Goal: Task Accomplishment & Management: Manage account settings

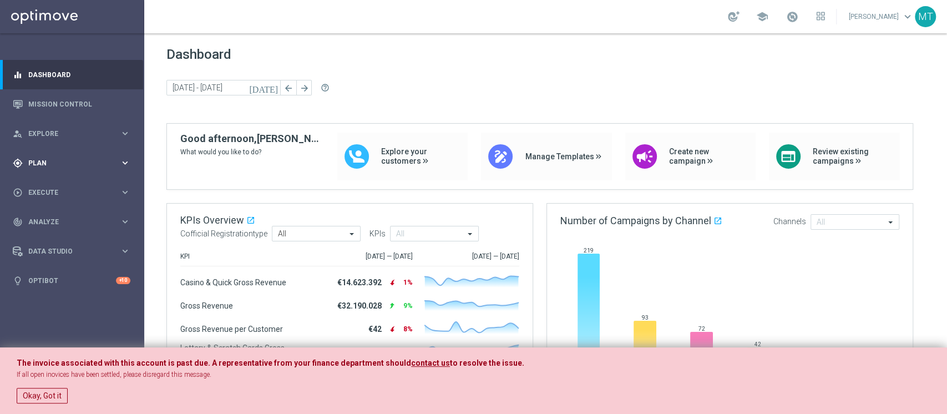
click at [61, 156] on div "gps_fixed Plan keyboard_arrow_right" at bounding box center [71, 162] width 143 height 29
click at [48, 186] on link "Target Groups" at bounding box center [72, 185] width 87 height 9
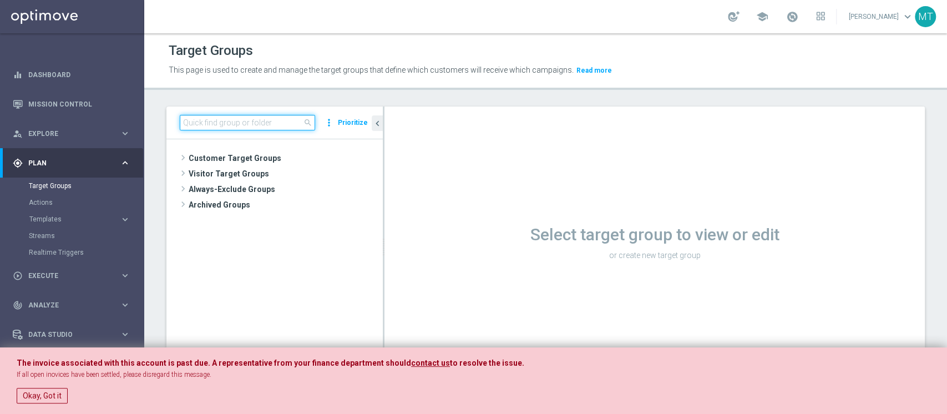
click at [200, 121] on input at bounding box center [247, 123] width 135 height 16
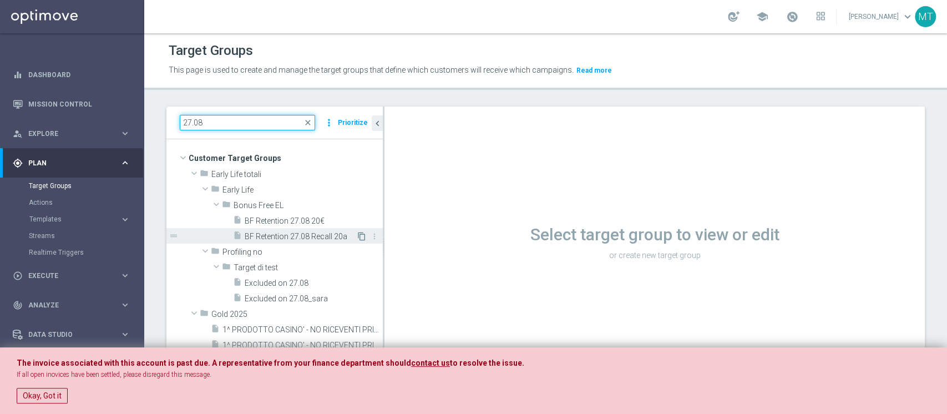
type input "27.08"
click at [357, 237] on icon "content_copy" at bounding box center [361, 236] width 9 height 9
click at [306, 230] on div "insert_drive_file BF Retention 27.08 Recall 20a" at bounding box center [294, 236] width 123 height 16
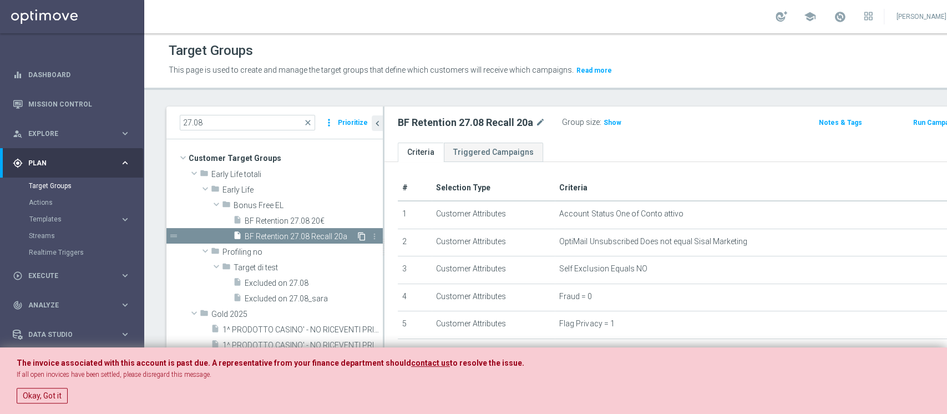
click at [357, 237] on icon "content_copy" at bounding box center [361, 236] width 9 height 9
click at [32, 309] on button "Okay, Got it" at bounding box center [42, 396] width 51 height 16
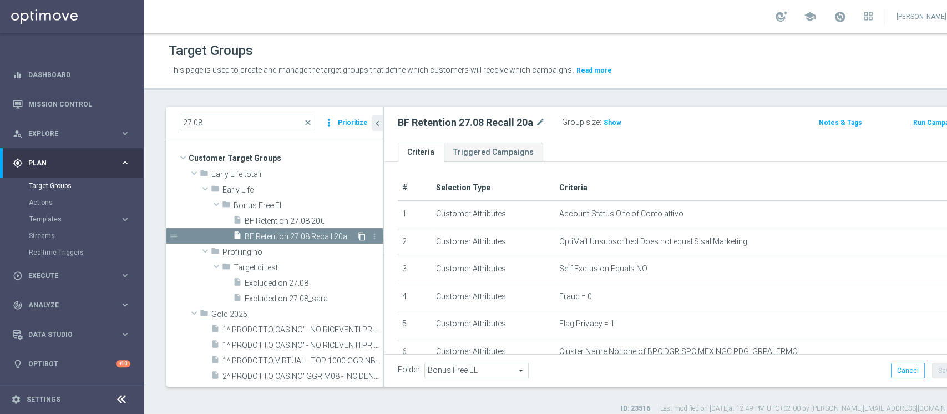
click at [357, 237] on icon "content_copy" at bounding box center [361, 236] width 9 height 9
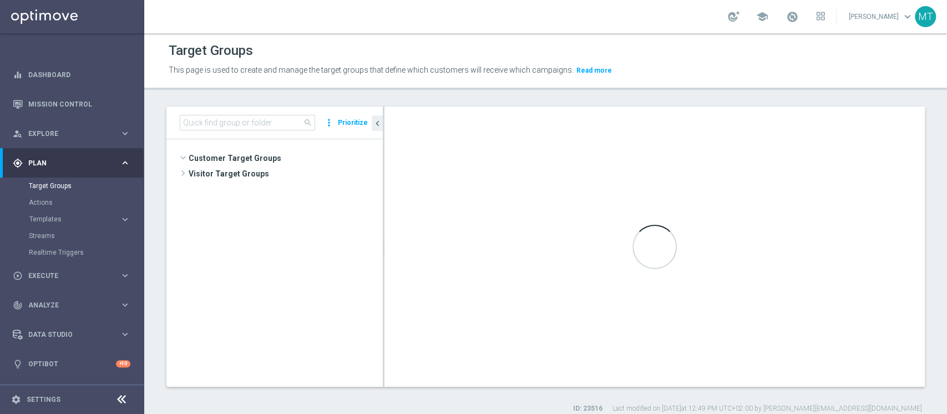
scroll to position [1420, 0]
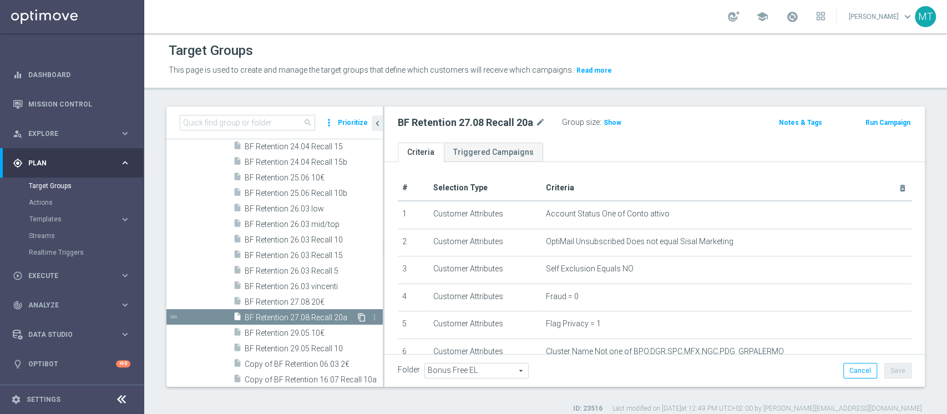
click at [357, 316] on icon "content_copy" at bounding box center [361, 317] width 9 height 9
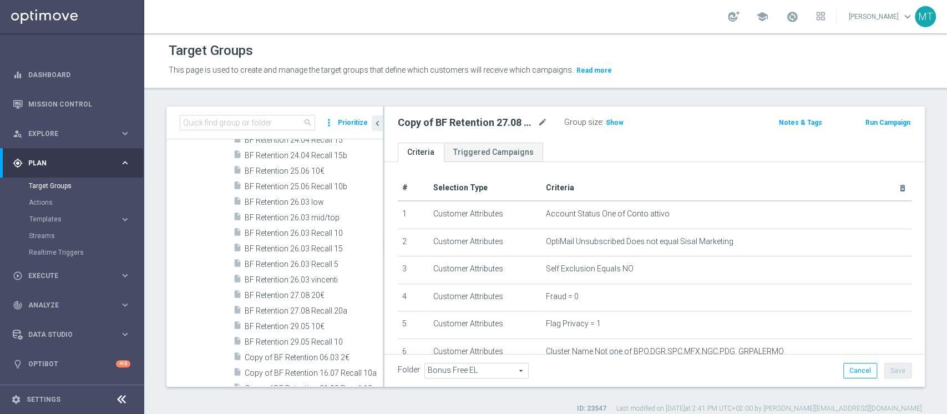
scroll to position [1535, 0]
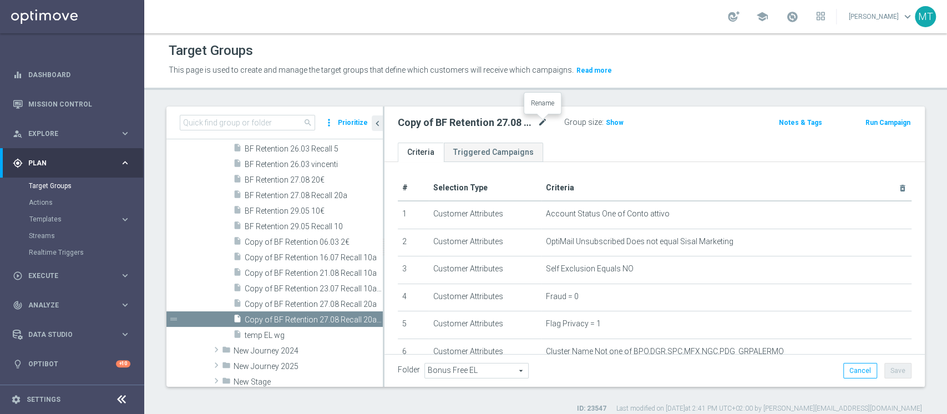
click at [540, 125] on icon "mode_edit" at bounding box center [542, 122] width 10 height 13
click at [540, 129] on input "Copy of BF Retention 27.08 Recall 20a (1)" at bounding box center [473, 124] width 150 height 16
type input "BF Retention 27.08 Recall 20b"
click at [887, 371] on button "Save" at bounding box center [897, 371] width 27 height 16
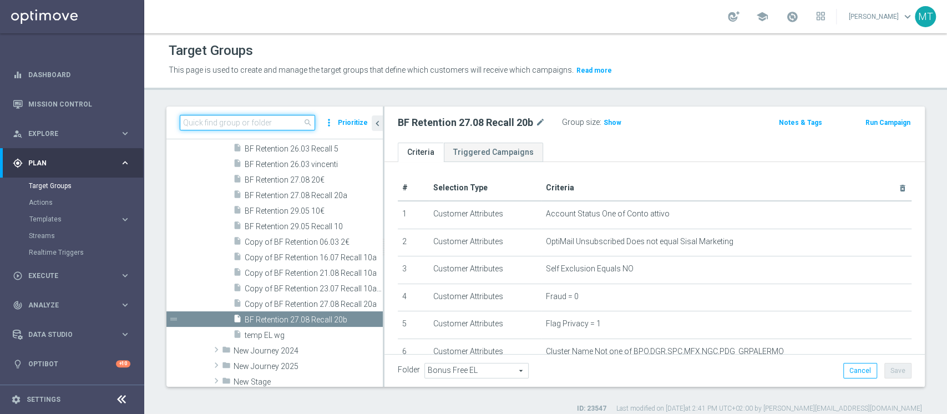
click at [235, 123] on input at bounding box center [247, 123] width 135 height 16
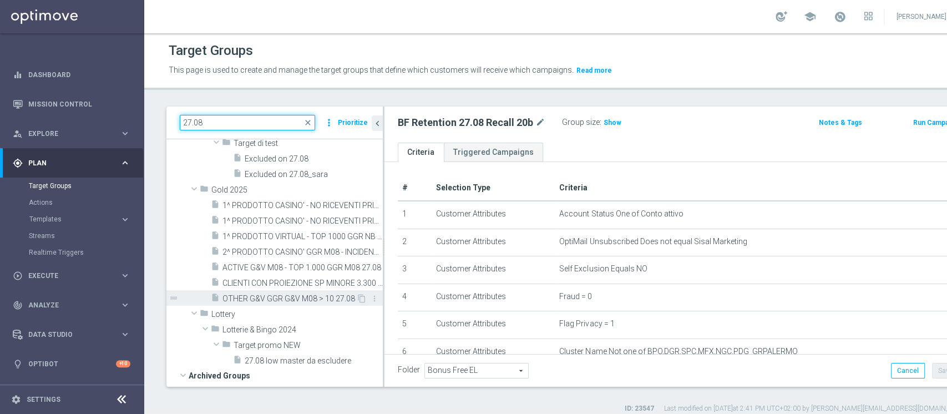
scroll to position [0, 0]
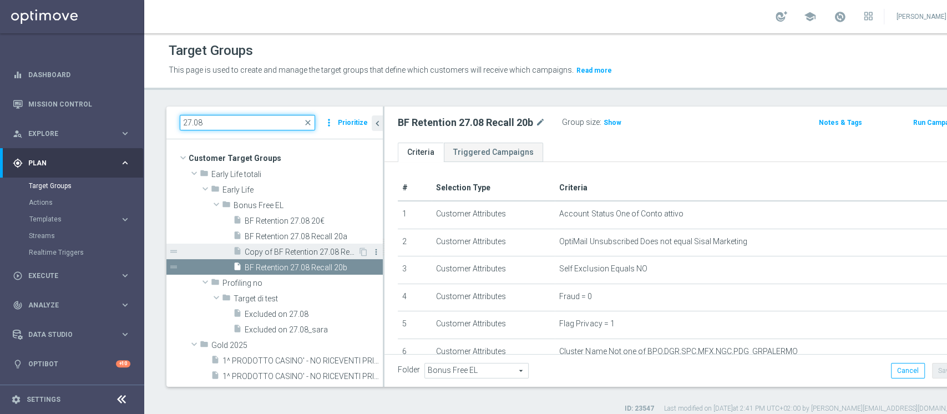
type input "27.08"
click at [372, 252] on icon "more_vert" at bounding box center [376, 251] width 9 height 9
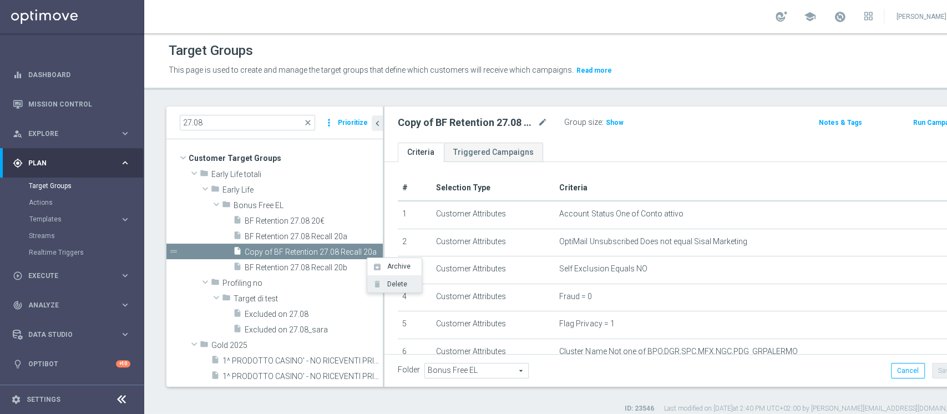
click at [390, 286] on span "Delete" at bounding box center [395, 284] width 24 height 8
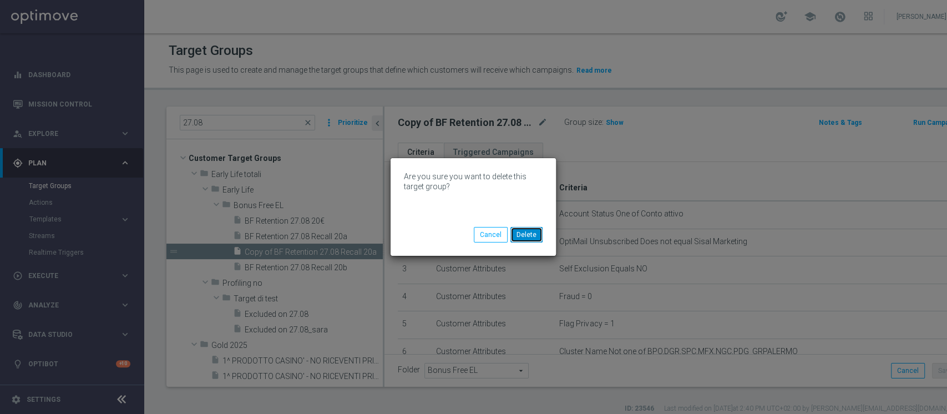
click at [526, 234] on button "Delete" at bounding box center [526, 235] width 32 height 16
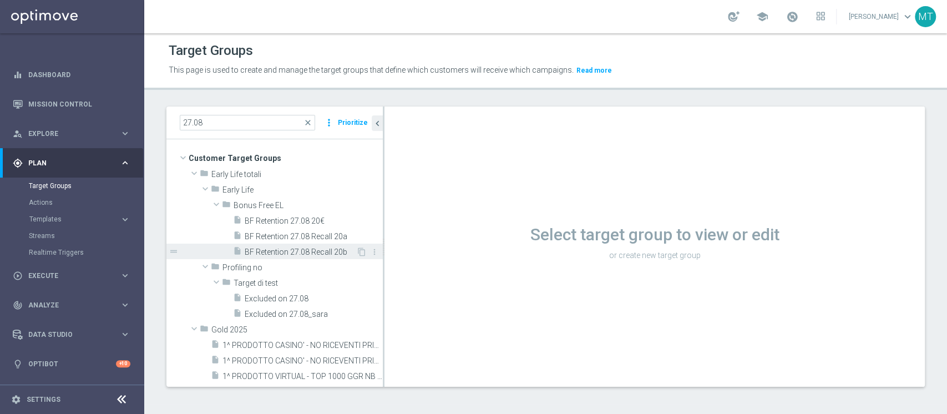
click at [316, 256] on span "BF Retention 27.08 Recall 20b" at bounding box center [300, 251] width 111 height 9
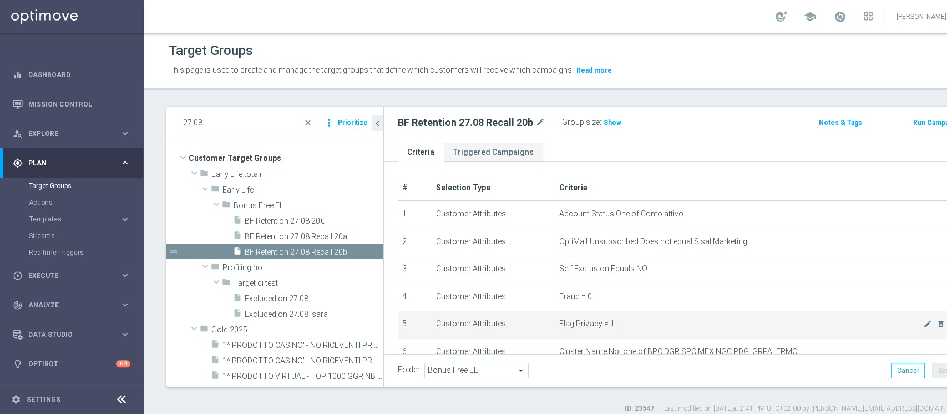
scroll to position [315, 0]
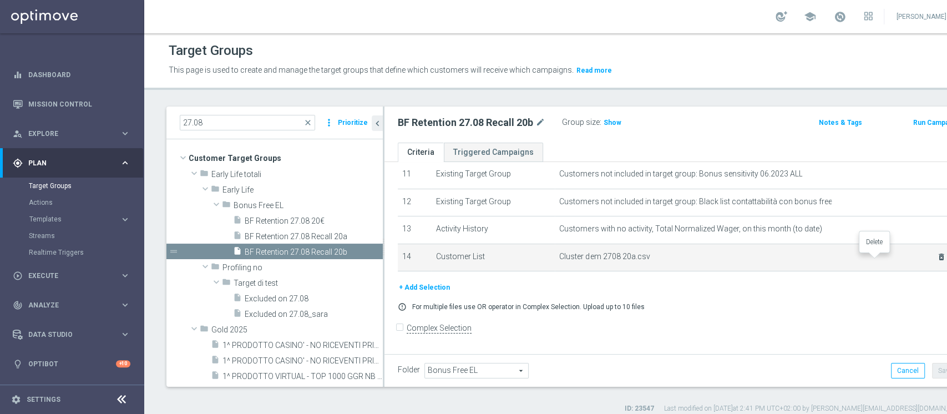
click at [937, 260] on icon "delete_forever" at bounding box center [941, 256] width 9 height 9
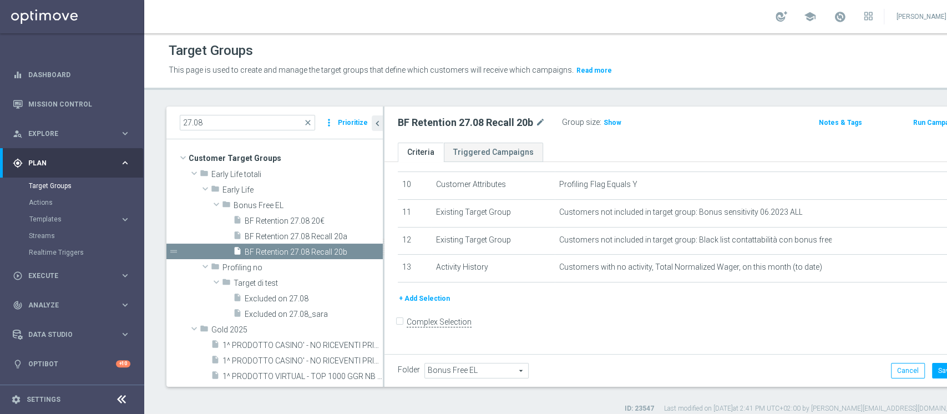
scroll to position [270, 0]
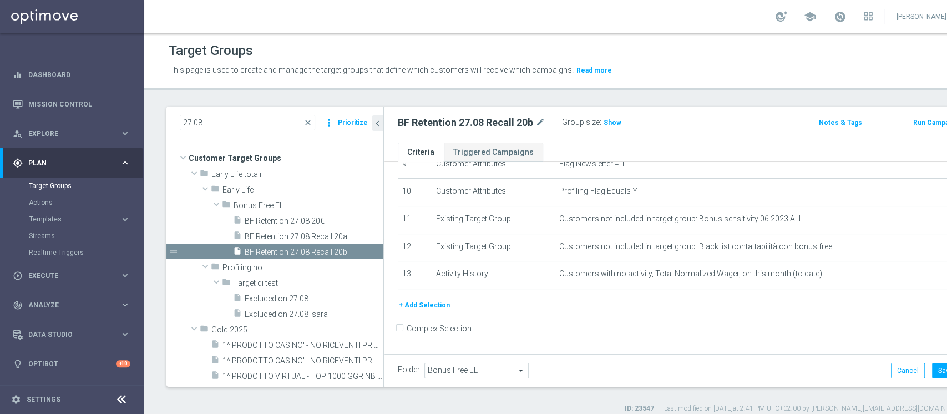
click at [423, 303] on button "+ Add Selection" at bounding box center [424, 305] width 53 height 12
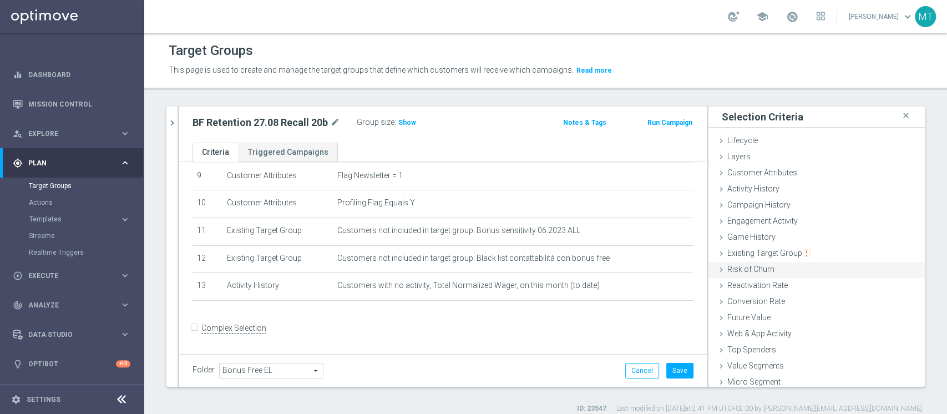
scroll to position [21, 0]
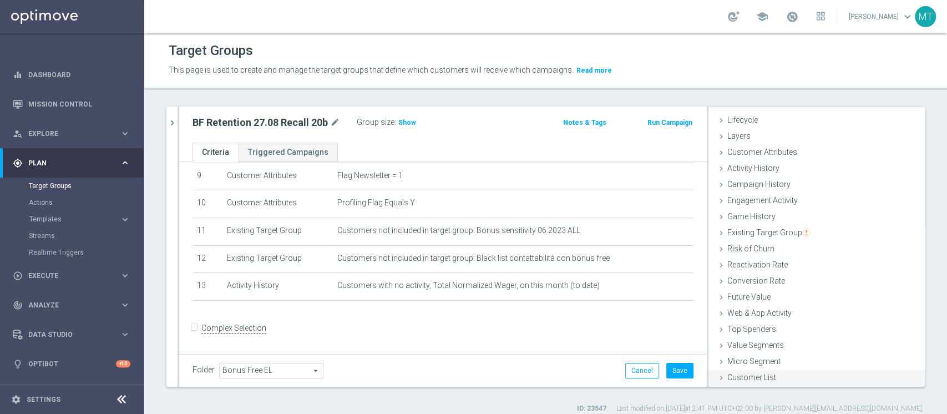
click at [770, 372] on div "Customer List done" at bounding box center [816, 378] width 216 height 17
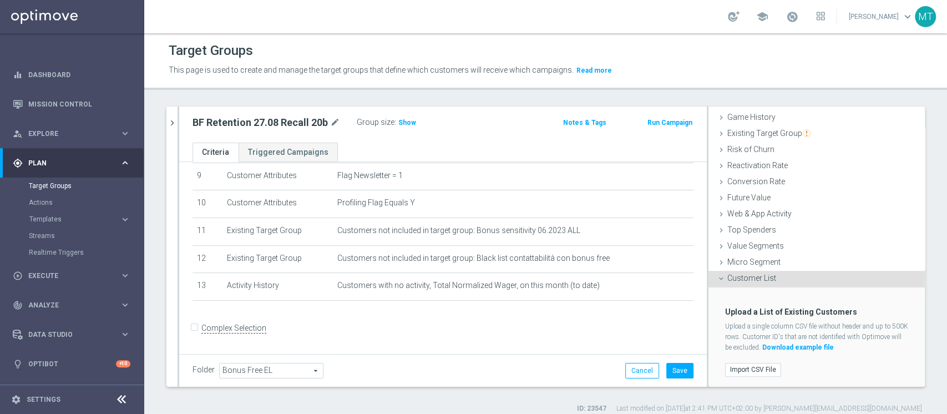
click at [751, 360] on div "Import CSV File" at bounding box center [816, 369] width 200 height 18
click at [744, 372] on label "Import CSV File" at bounding box center [753, 370] width 56 height 14
click at [0, 0] on input "Import CSV File" at bounding box center [0, 0] width 0 height 0
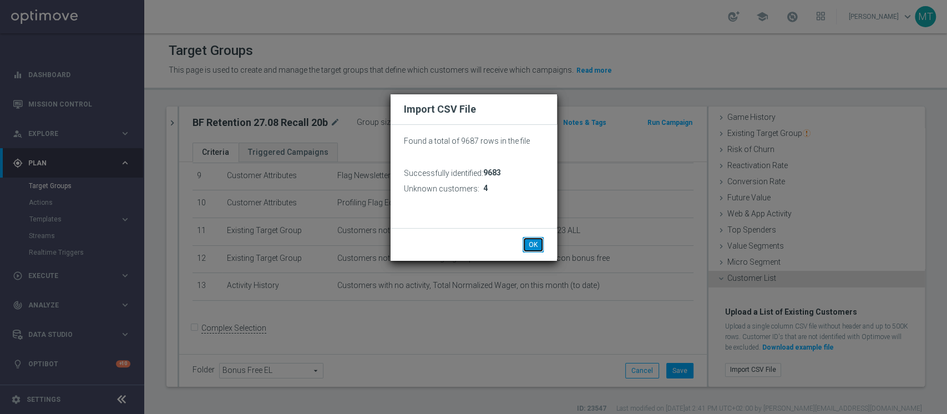
click at [523, 240] on button "OK" at bounding box center [532, 245] width 21 height 16
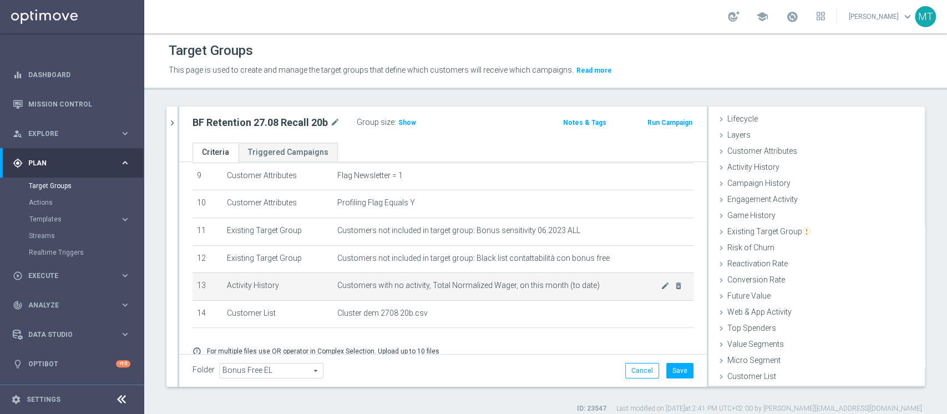
scroll to position [21, 0]
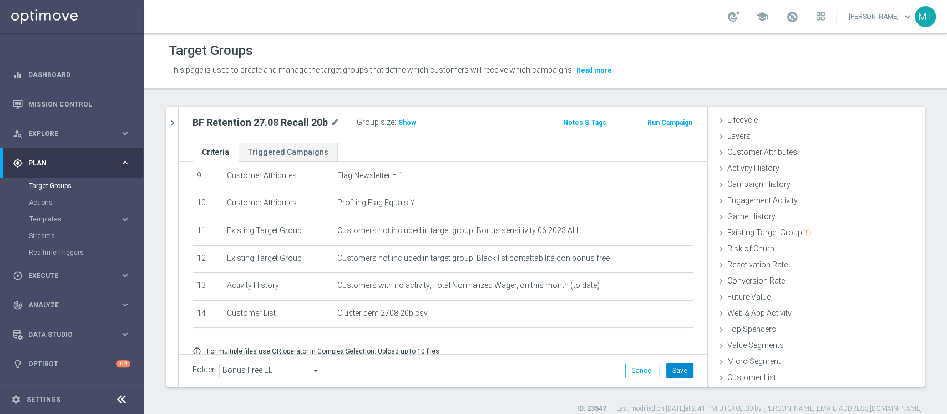
click at [666, 369] on button "Save" at bounding box center [679, 371] width 27 height 16
click at [408, 123] on span "Show" at bounding box center [407, 123] width 18 height 8
click at [280, 123] on h2 "BF Retention 27.08 Recall 20b" at bounding box center [259, 122] width 135 height 13
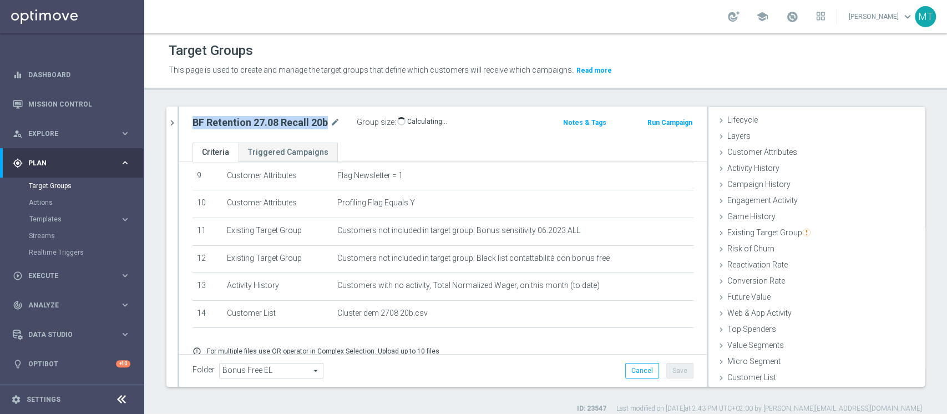
copy div "BF Retention 27.08 Recall 20b"
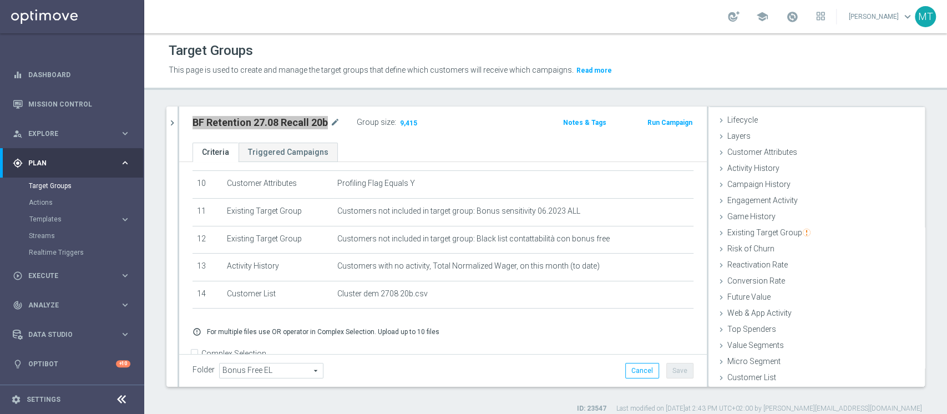
scroll to position [258, 0]
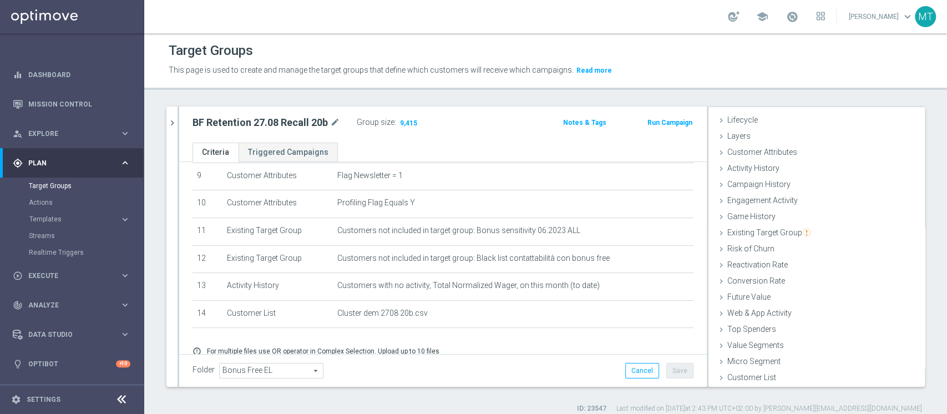
click at [377, 138] on div "BF Retention 27.08 Recall 20b mode_edit Group size : 9,415 Notes & Tags Run Cam…" at bounding box center [442, 124] width 527 height 36
click at [411, 123] on span "9,415" at bounding box center [408, 124] width 19 height 11
click at [46, 216] on span "Templates" at bounding box center [68, 219] width 79 height 7
click at [55, 236] on link "Optimail" at bounding box center [74, 235] width 81 height 9
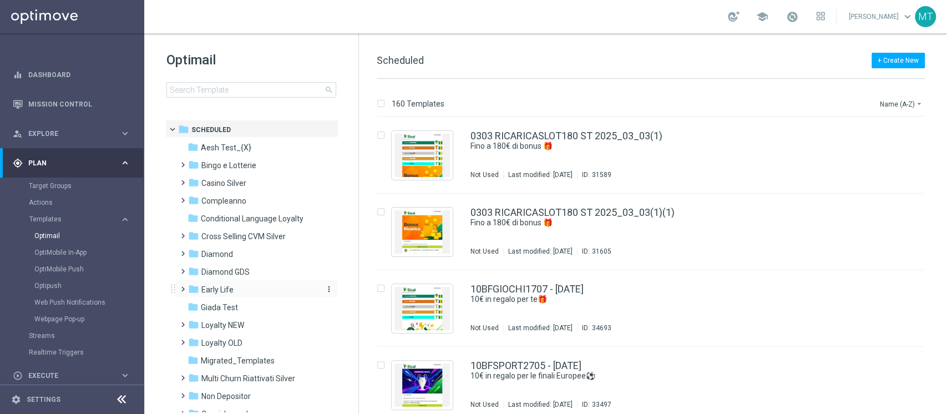
click at [211, 284] on span "Early Life" at bounding box center [217, 289] width 32 height 10
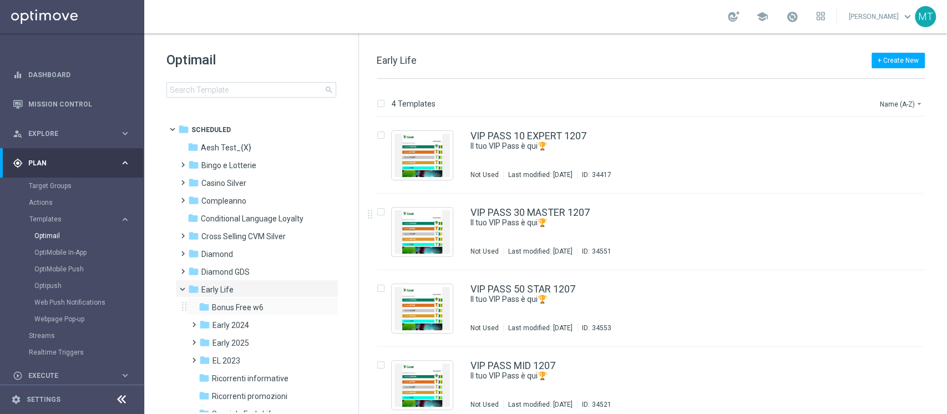
click at [241, 300] on div "folder Bonus Free w6 more_vert" at bounding box center [262, 306] width 152 height 18
click at [223, 297] on div "folder Bonus Free w6 more_vert" at bounding box center [262, 306] width 152 height 18
click at [225, 301] on div "folder Bonus Free w6" at bounding box center [258, 307] width 118 height 13
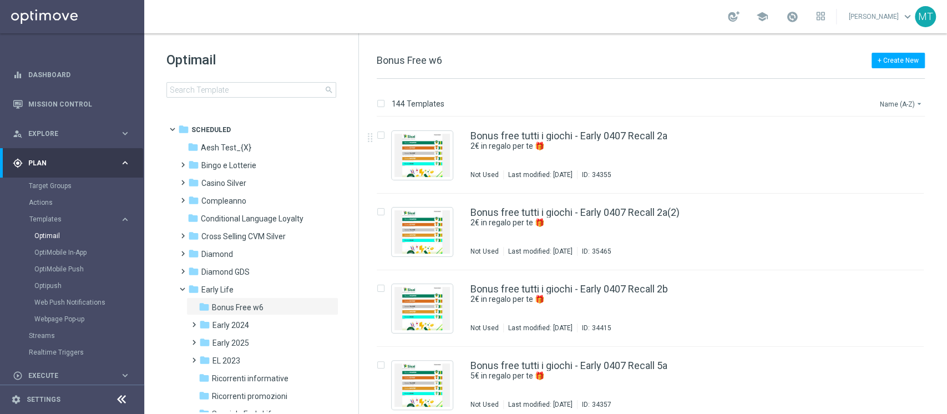
click at [892, 106] on button "Name (A-Z) arrow_drop_down" at bounding box center [901, 103] width 46 height 13
click at [886, 155] on span "Date Modified (Newest)" at bounding box center [882, 153] width 74 height 8
click at [918, 147] on div "file_copy more_vert" at bounding box center [900, 152] width 47 height 53
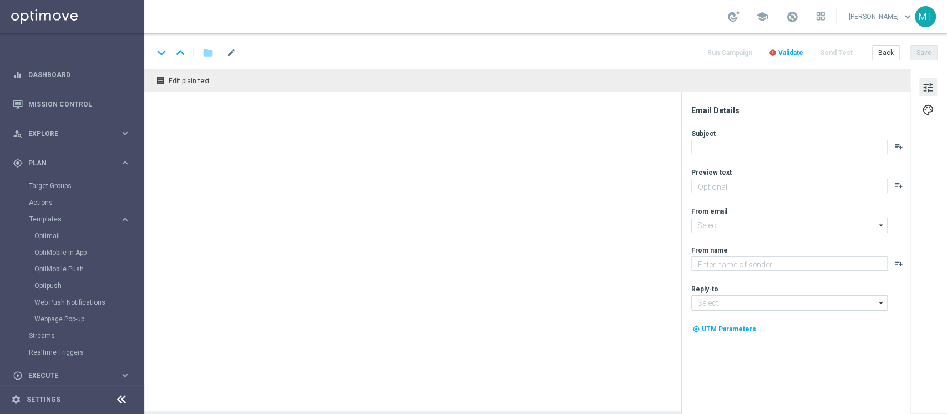
type textarea "20€ in regalo per te 🎁"
type textarea "Sisal"
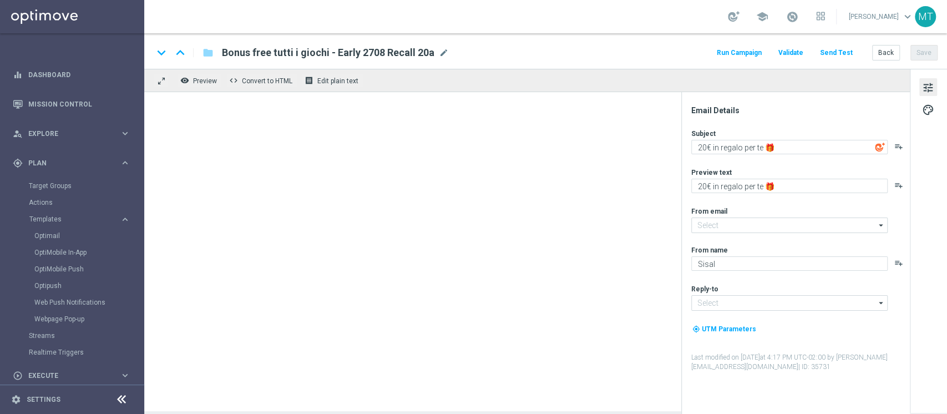
type input "[EMAIL_ADDRESS][DOMAIN_NAME]"
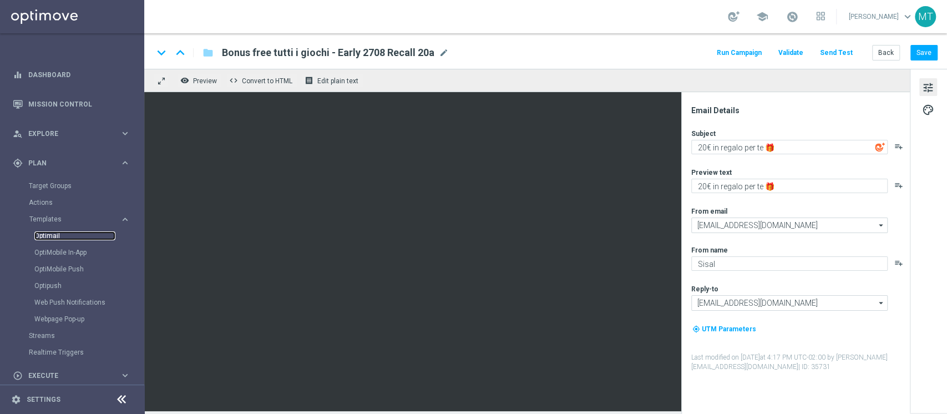
click at [59, 236] on link "Optimail" at bounding box center [74, 235] width 81 height 9
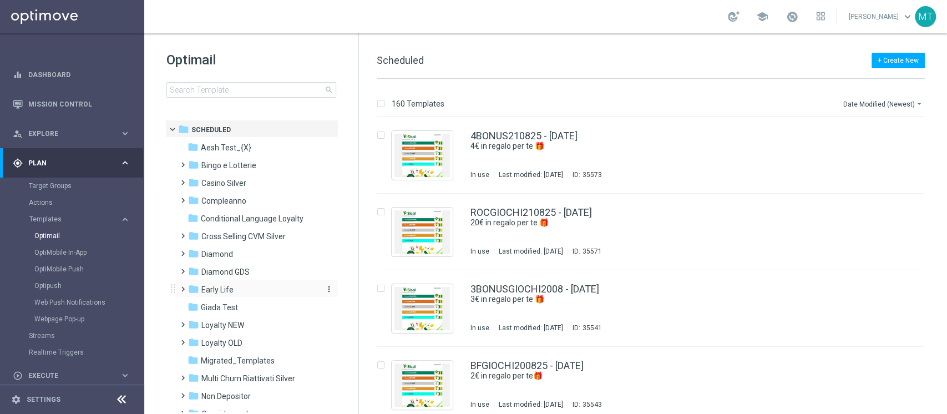
click at [231, 291] on span "Early Life" at bounding box center [217, 289] width 32 height 10
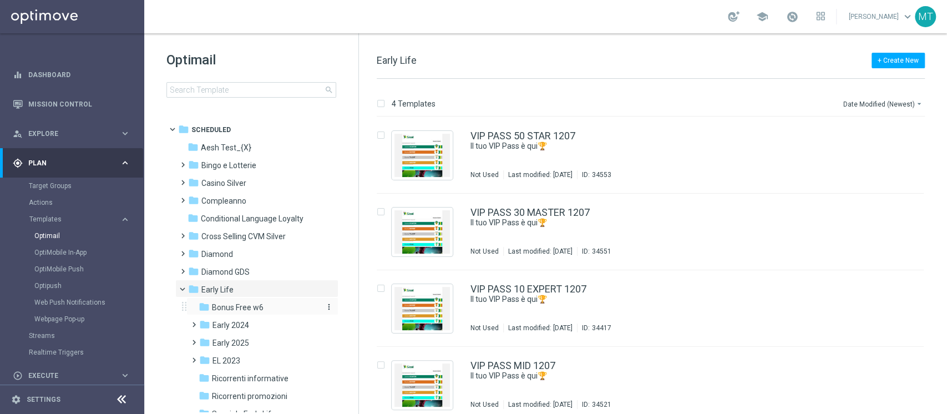
click at [245, 306] on span "Bonus Free w6" at bounding box center [238, 307] width 52 height 10
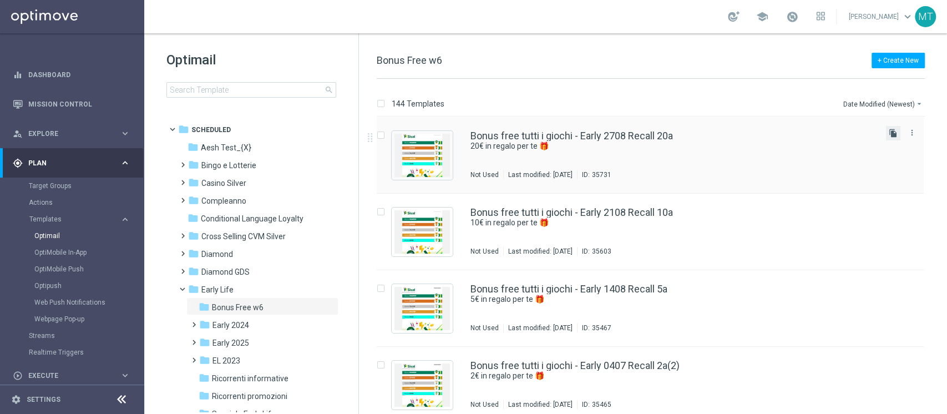
click at [892, 135] on icon "file_copy" at bounding box center [892, 133] width 9 height 9
click at [643, 123] on div "Bonus free tutti i giochi - Early 2708 Recall 20a(1) 20€ in regalo per te 🎁 Not…" at bounding box center [650, 155] width 547 height 77
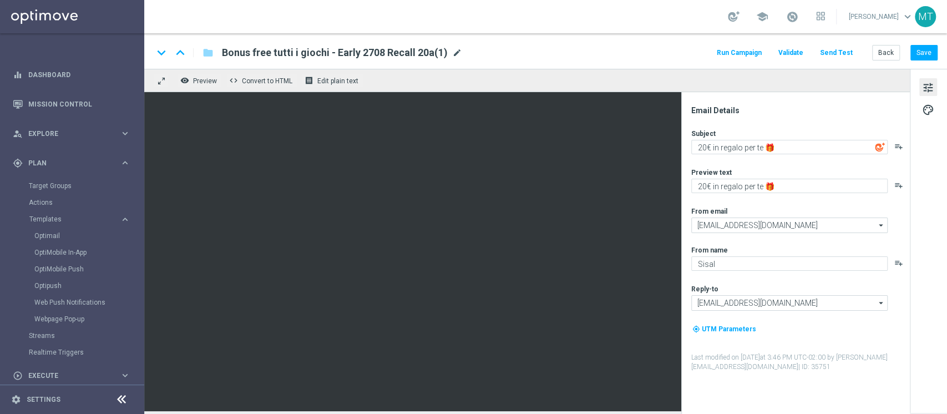
click at [452, 55] on span "mode_edit" at bounding box center [457, 53] width 10 height 10
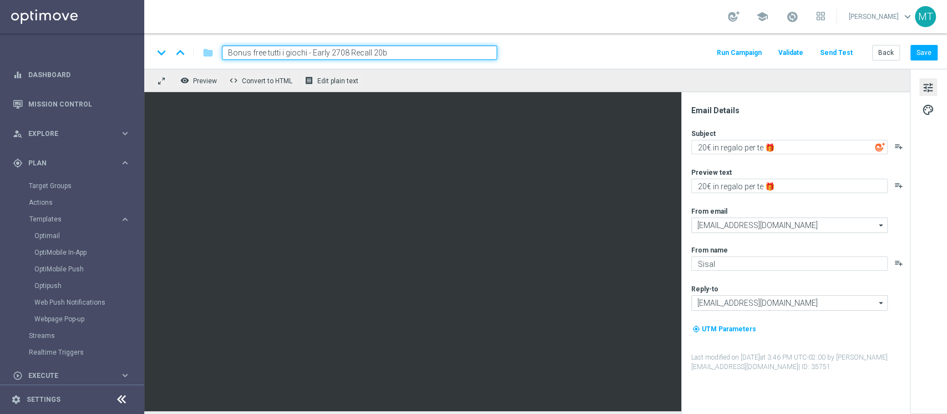
type input "Bonus free tutti i giochi - Early 2708 Recall 20b"
click at [545, 48] on div "keyboard_arrow_down keyboard_arrow_up folder Bonus free tutti i giochi - Early …" at bounding box center [545, 52] width 784 height 14
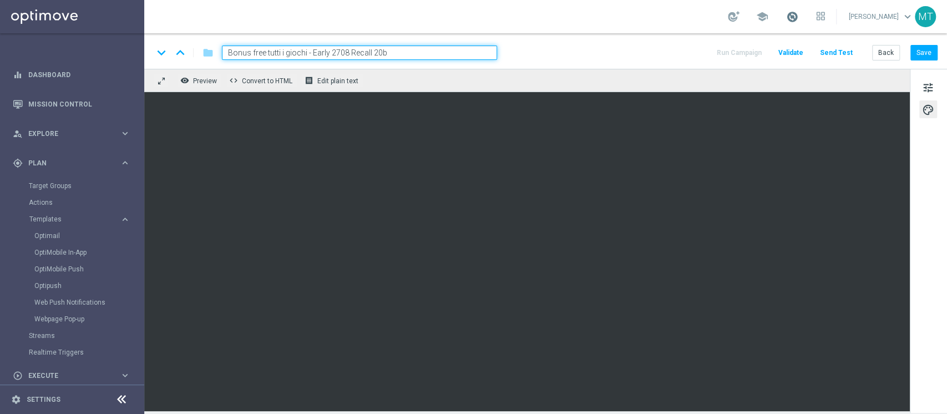
click at [798, 11] on span at bounding box center [792, 17] width 12 height 12
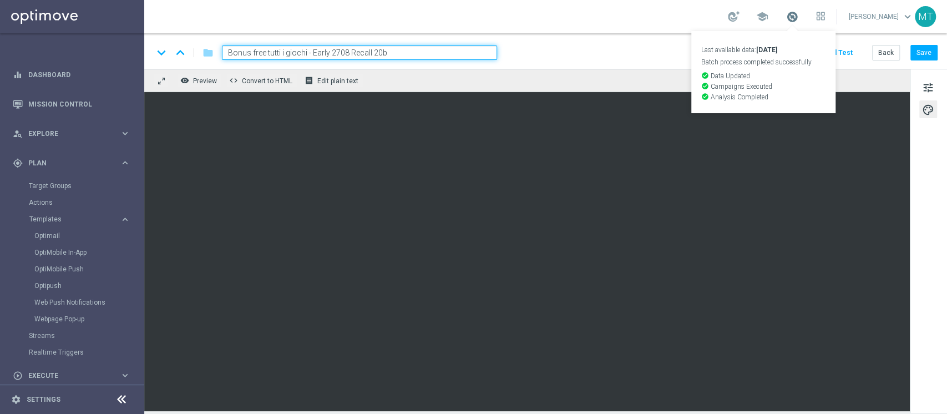
click at [798, 11] on span at bounding box center [792, 17] width 12 height 12
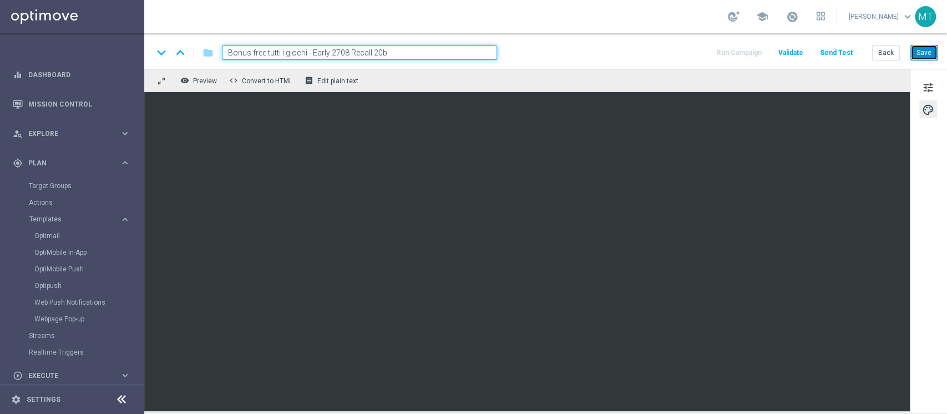
click at [918, 54] on button "Save" at bounding box center [923, 53] width 27 height 16
click at [204, 82] on span "Preview" at bounding box center [205, 81] width 24 height 8
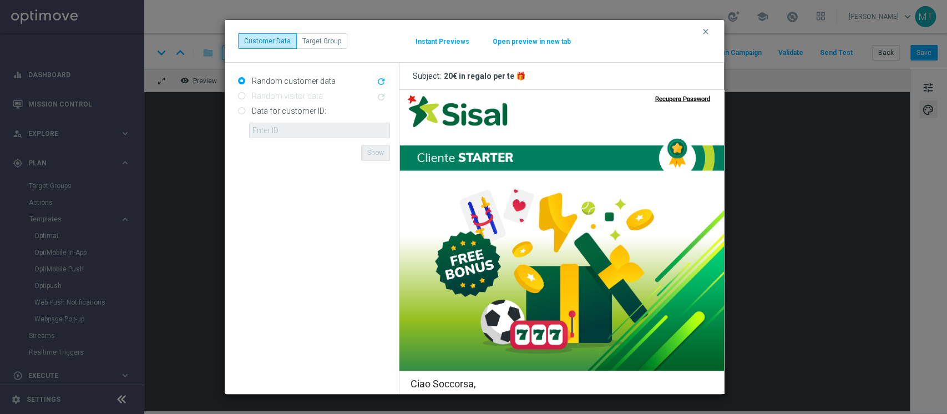
click at [448, 42] on button "Instant Previews" at bounding box center [442, 41] width 55 height 9
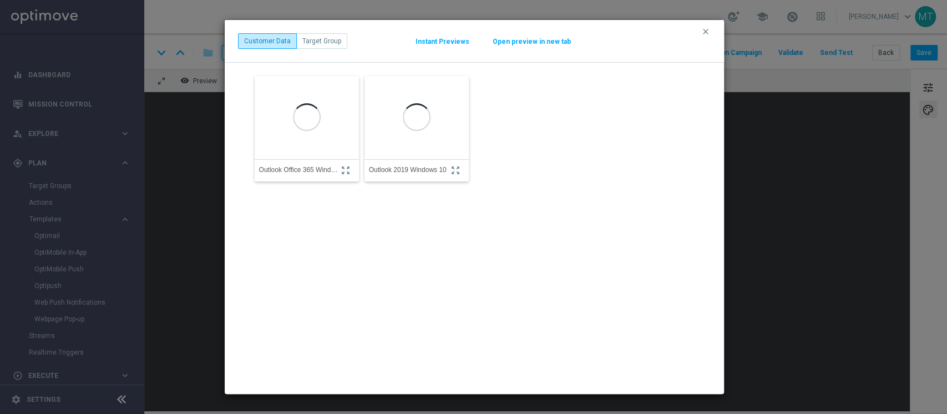
click at [446, 40] on button "Instant Previews" at bounding box center [442, 41] width 55 height 9
click at [508, 38] on button "Open preview in new tab" at bounding box center [531, 41] width 79 height 9
click at [705, 34] on icon "clear" at bounding box center [705, 31] width 9 height 9
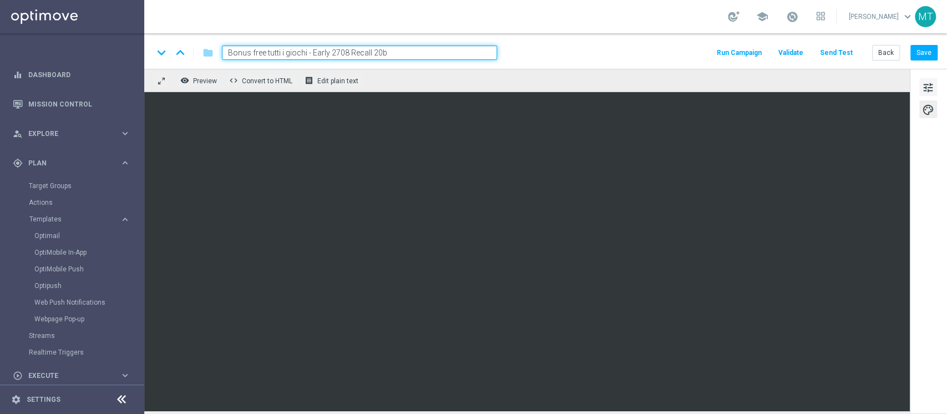
click at [930, 84] on span "tune" at bounding box center [928, 87] width 12 height 14
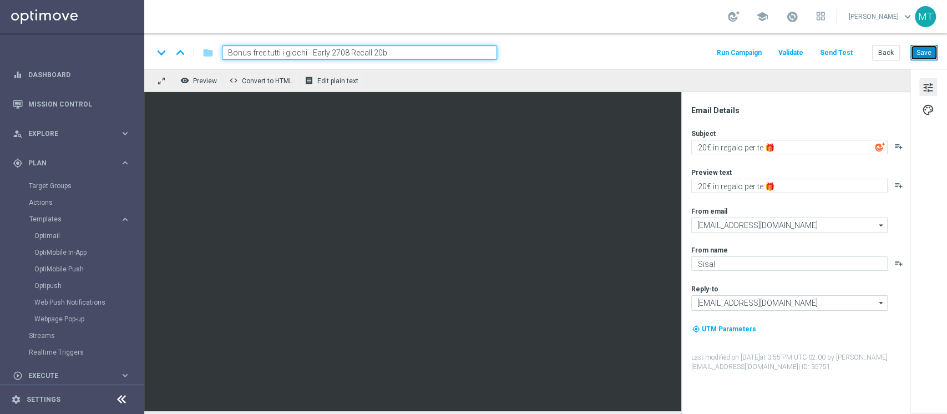
click at [910, 52] on button "Save" at bounding box center [923, 53] width 27 height 16
click at [742, 50] on button "Run Campaign" at bounding box center [739, 52] width 48 height 15
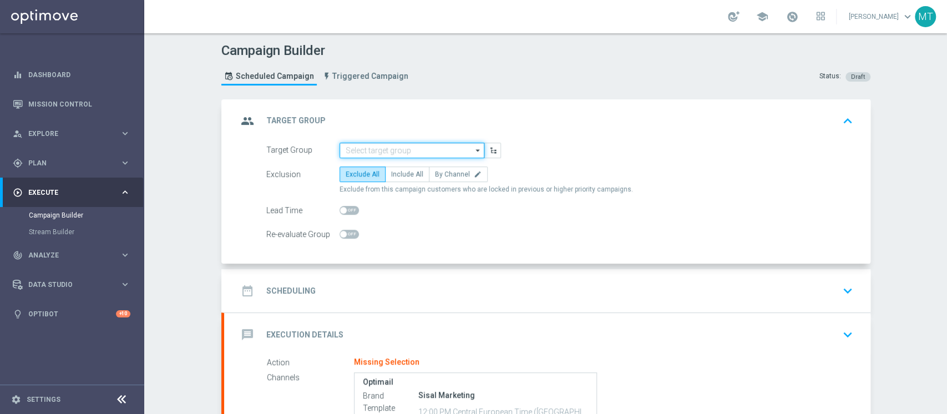
click at [374, 154] on input at bounding box center [411, 151] width 145 height 16
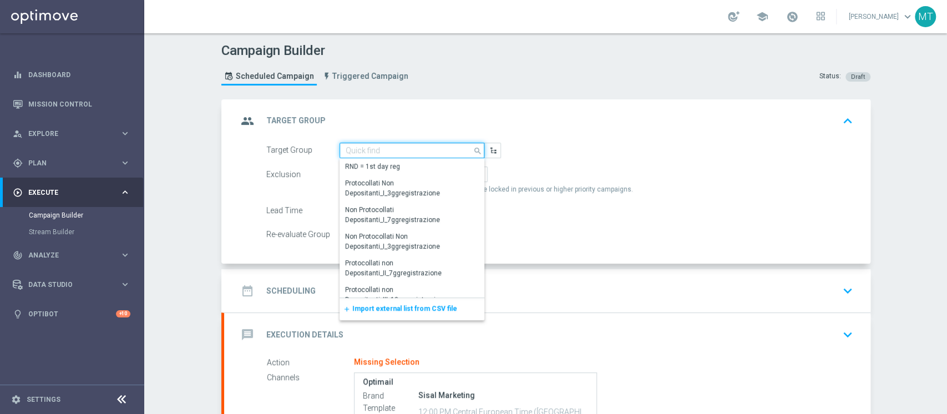
paste input "BF Retention 27.08 Recall 20b"
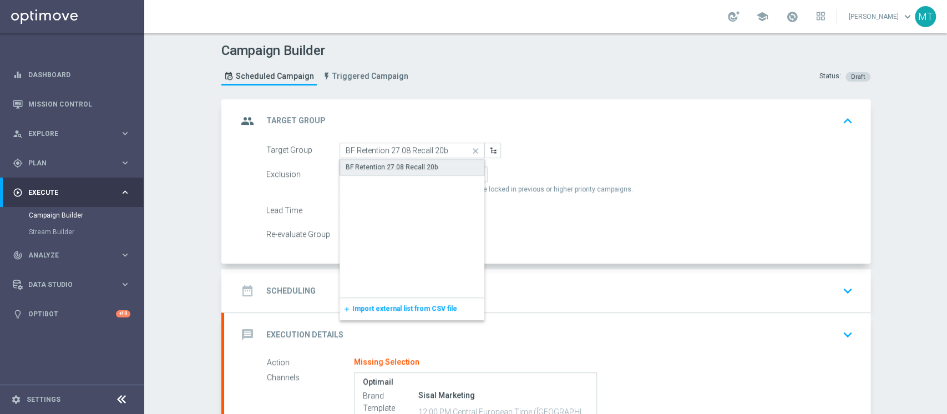
click at [398, 163] on div "BF Retention 27.08 Recall 20b" at bounding box center [391, 167] width 92 height 10
type input "BF Retention 27.08 Recall 20b"
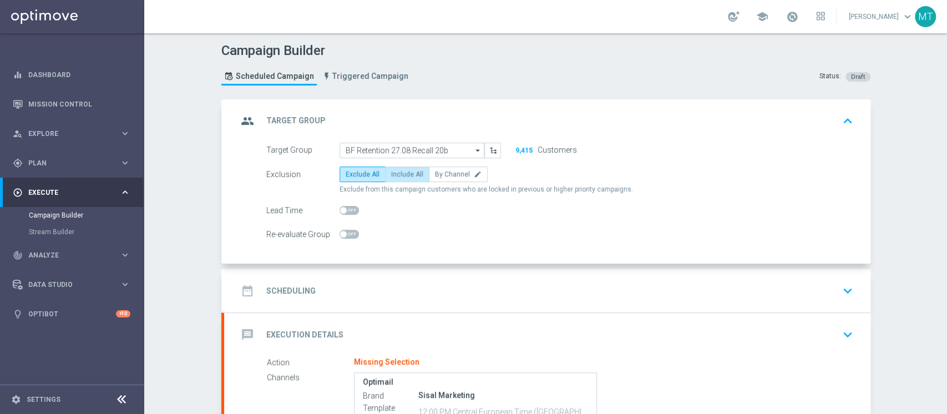
click at [398, 166] on label "Include All" at bounding box center [407, 174] width 44 height 16
click at [398, 172] on input "Include All" at bounding box center [394, 175] width 7 height 7
radio input "true"
click at [385, 282] on div "date_range Scheduling keyboard_arrow_down" at bounding box center [546, 290] width 619 height 21
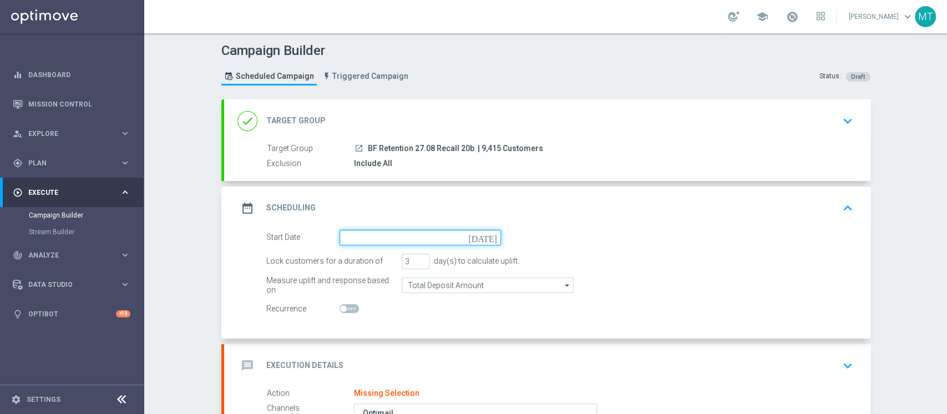
click at [378, 233] on input at bounding box center [419, 238] width 161 height 16
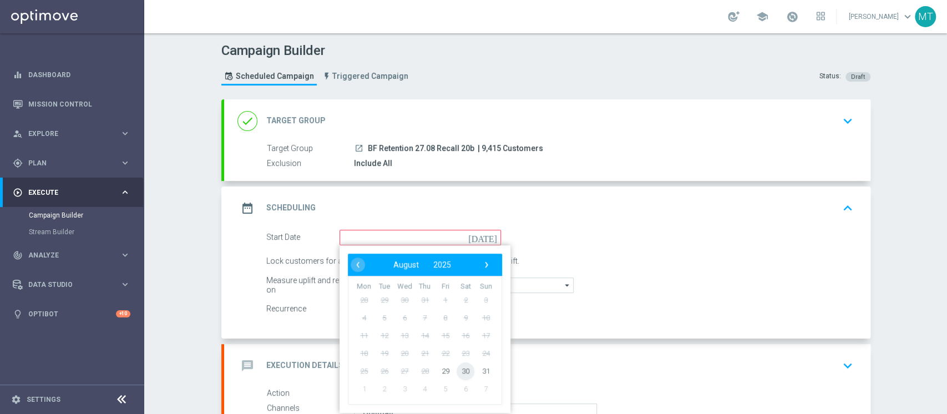
click at [461, 373] on span "30" at bounding box center [465, 371] width 18 height 18
type input "[DATE]"
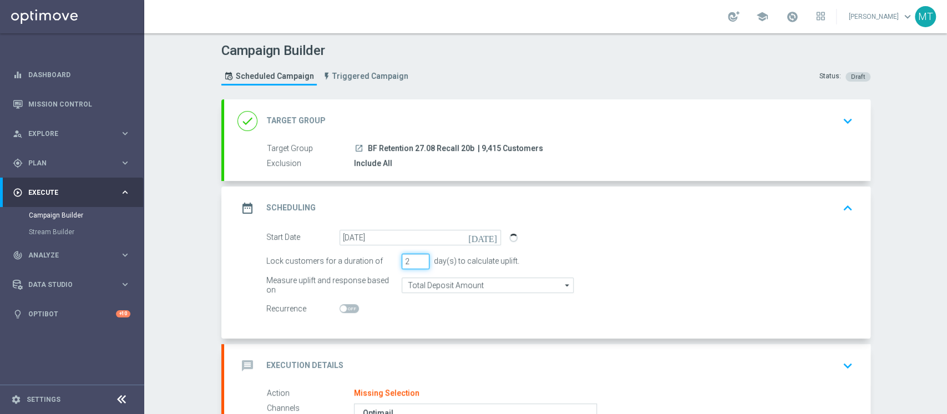
click at [412, 262] on input "2" at bounding box center [415, 261] width 28 height 16
type input "1"
click at [412, 262] on input "1" at bounding box center [415, 261] width 28 height 16
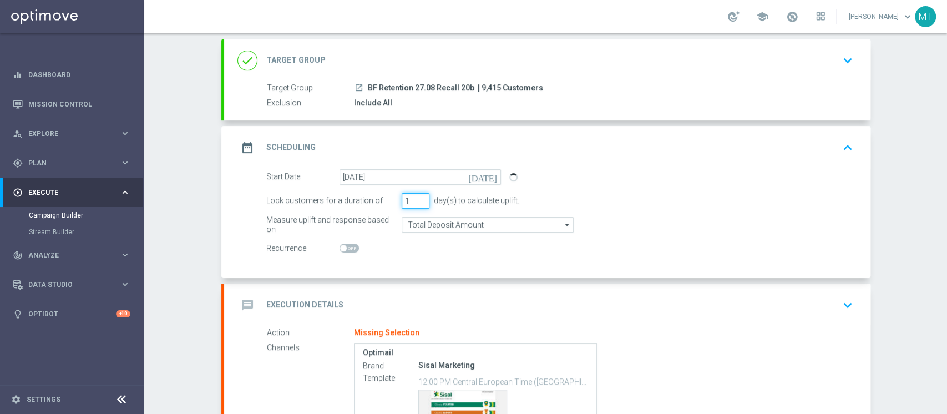
scroll to position [131, 0]
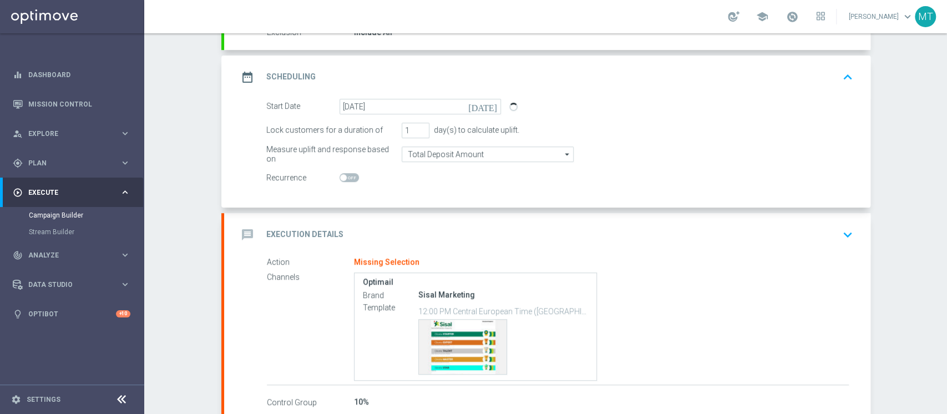
click at [433, 242] on div "message Execution Details keyboard_arrow_down" at bounding box center [546, 234] width 619 height 21
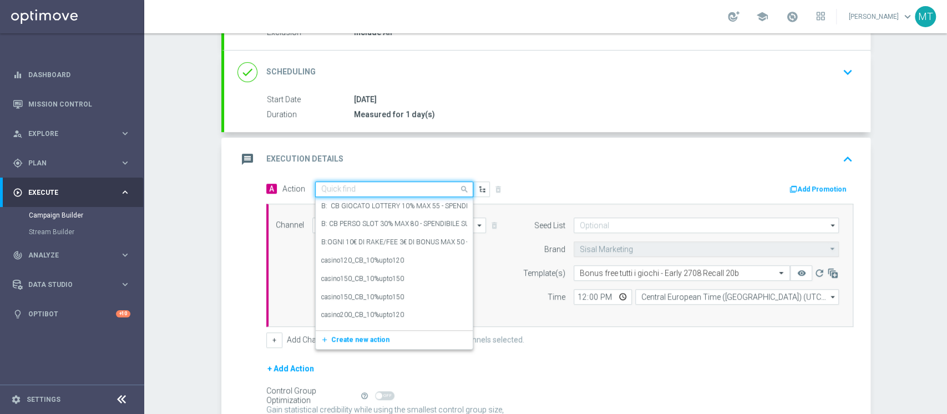
click at [427, 186] on input "text" at bounding box center [383, 189] width 124 height 9
type input "bf e"
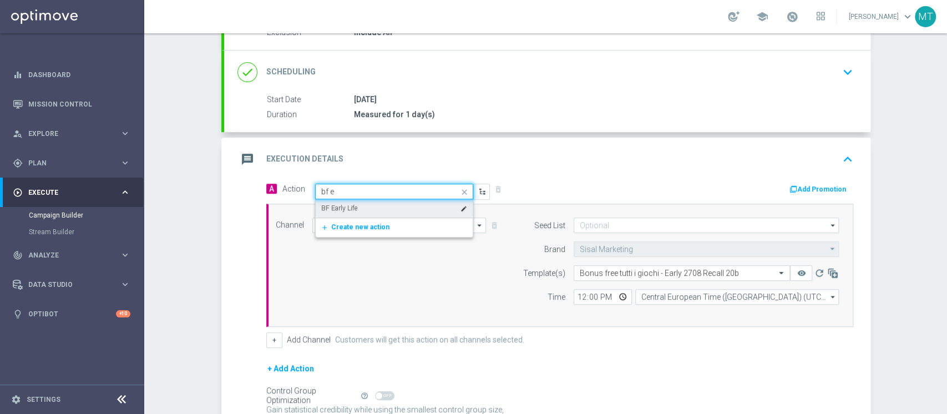
click at [426, 202] on div "BF Early Life edit" at bounding box center [394, 208] width 146 height 18
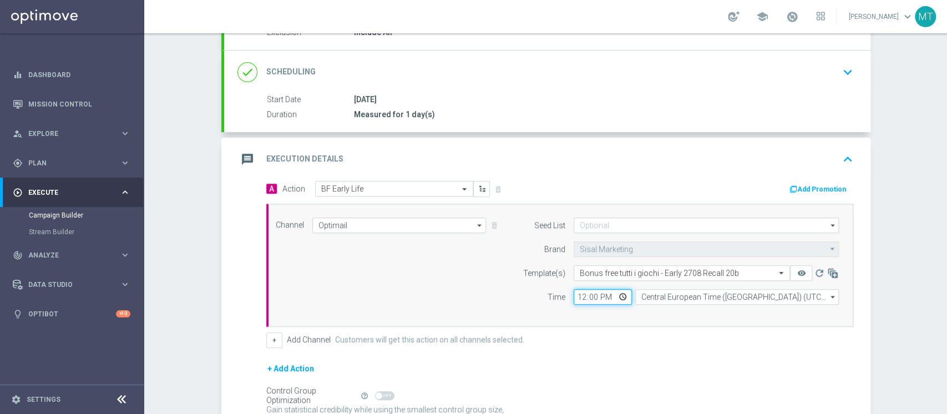
click at [573, 292] on input "12:00" at bounding box center [602, 297] width 58 height 16
type input "14:30"
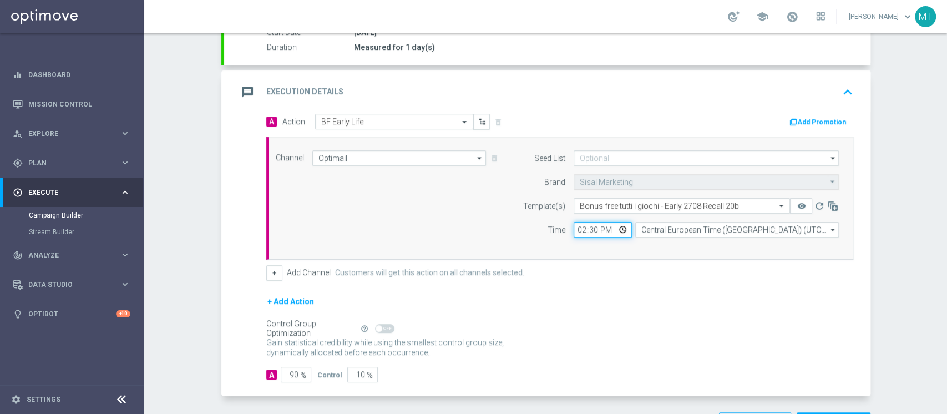
scroll to position [236, 0]
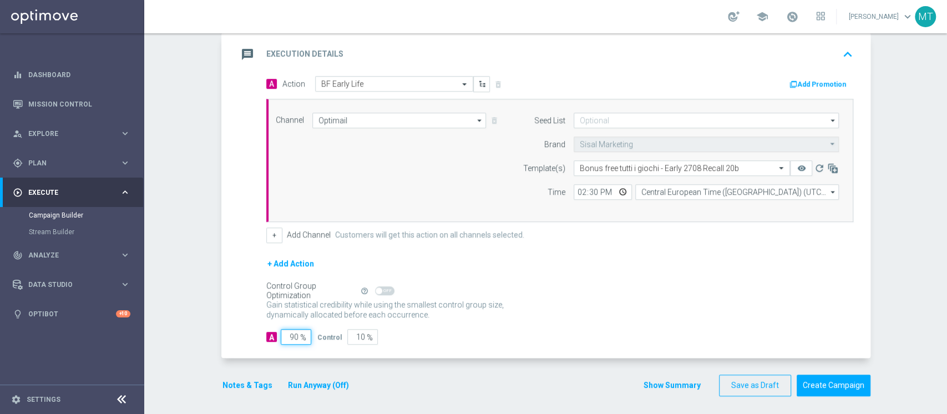
click at [291, 329] on input "90" at bounding box center [296, 337] width 30 height 16
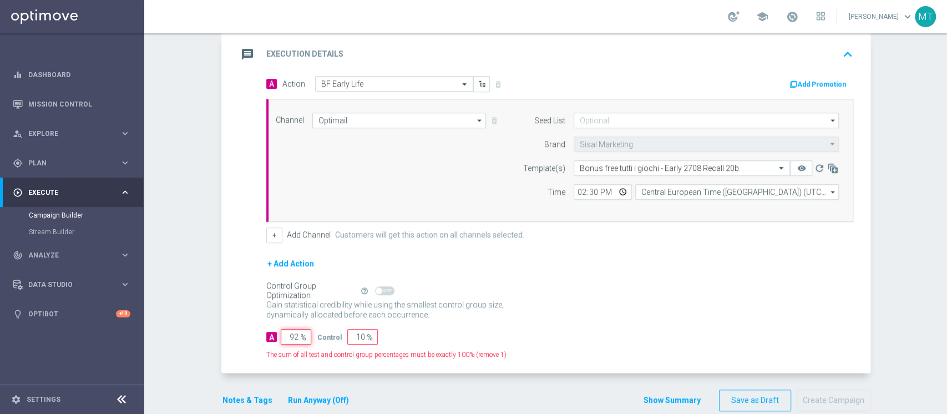
type input "93"
type input "7"
type input "94"
type input "6"
type input "95"
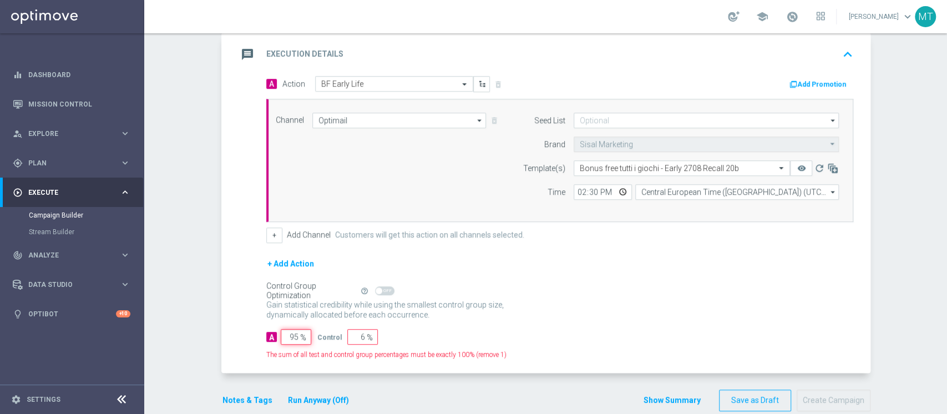
type input "5"
type input "96"
type input "4"
type input "97"
type input "3"
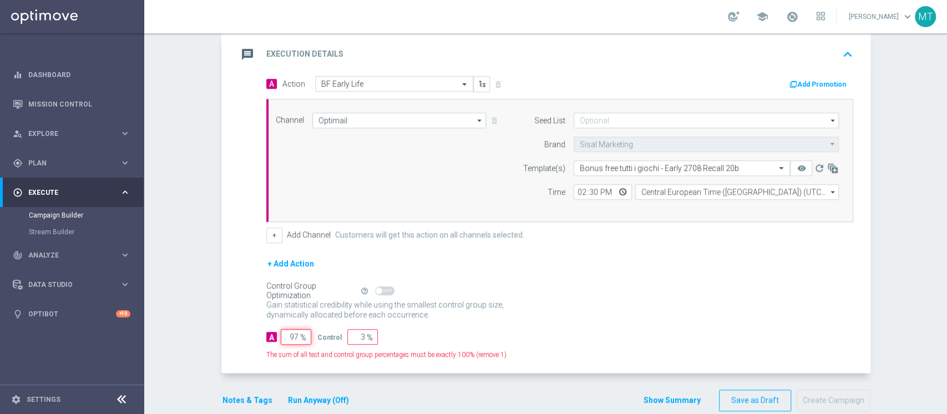
type input "98"
type input "2"
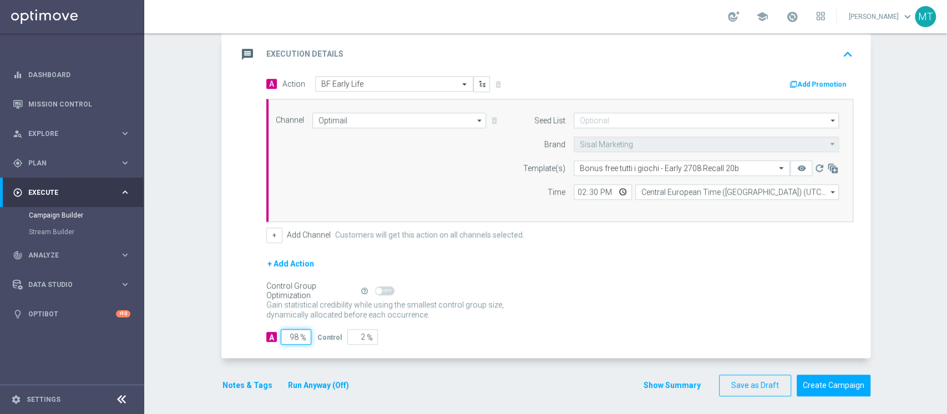
type input "99"
type input "1"
type input "100"
type input "0"
click at [296, 383] on button "Run Anyway (Off)" at bounding box center [318, 385] width 63 height 14
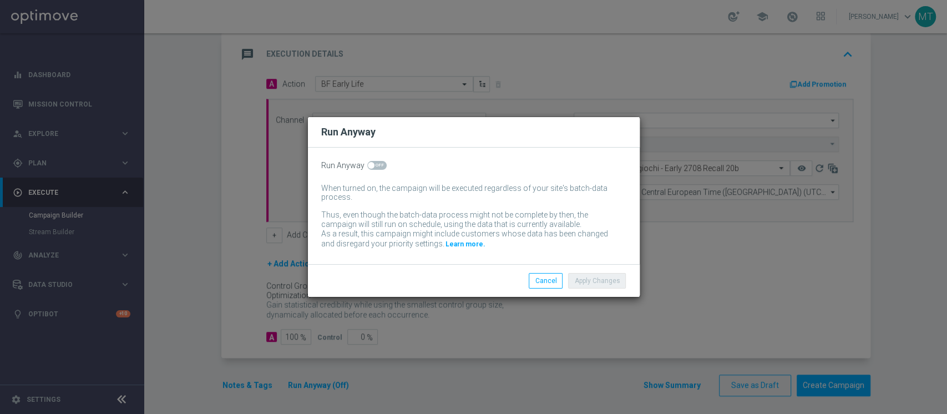
click at [373, 161] on span at bounding box center [376, 165] width 19 height 9
click at [373, 161] on input "checkbox" at bounding box center [376, 165] width 19 height 9
checkbox input "true"
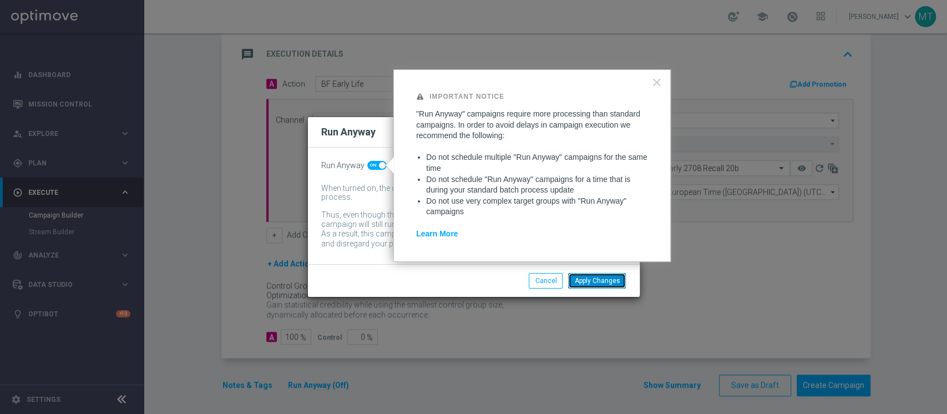
click at [586, 276] on button "Apply Changes" at bounding box center [597, 281] width 58 height 16
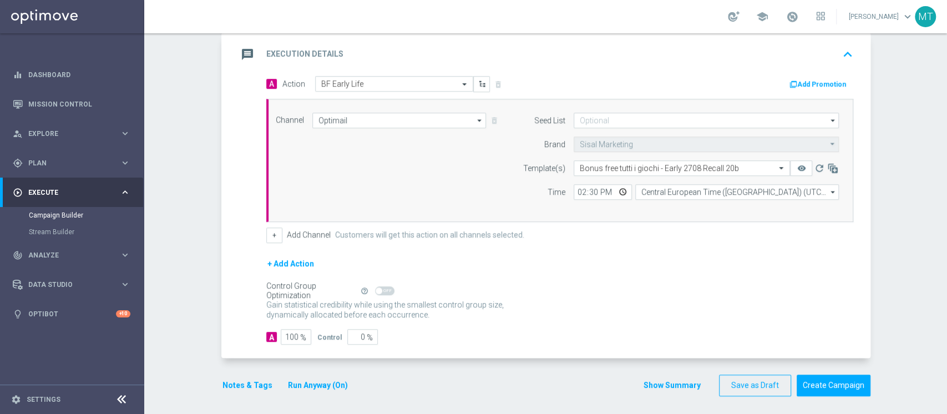
click at [250, 381] on button "Notes & Tags" at bounding box center [247, 385] width 52 height 14
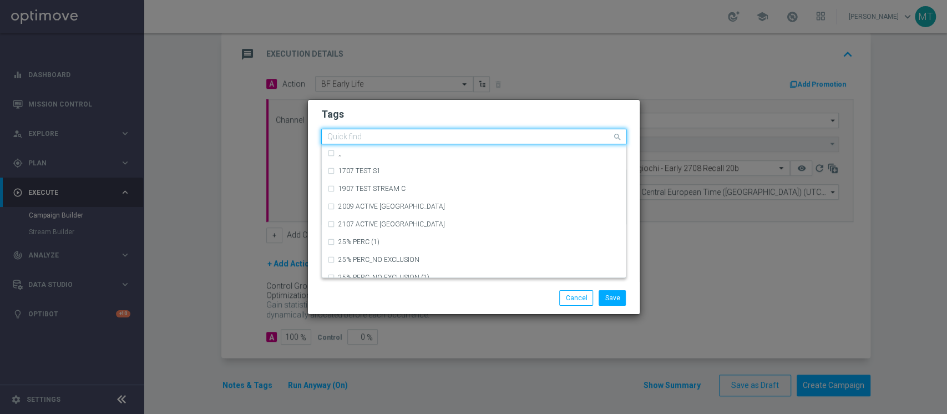
click at [334, 135] on input "text" at bounding box center [469, 137] width 284 height 9
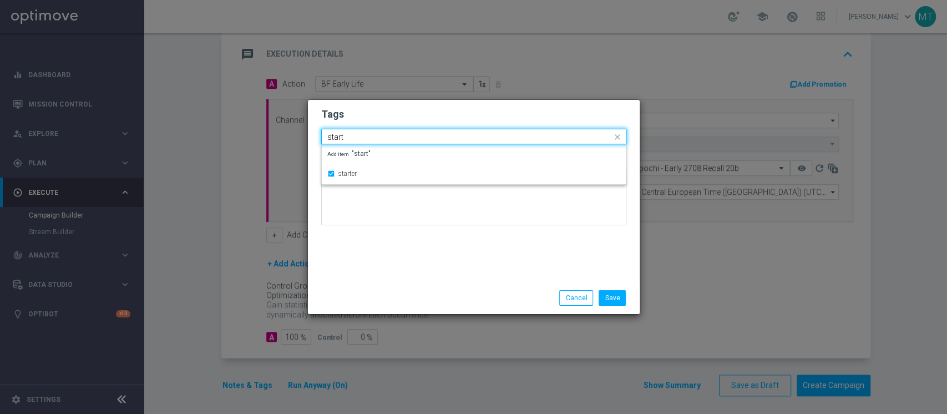
click at [334, 135] on input "start" at bounding box center [469, 137] width 284 height 9
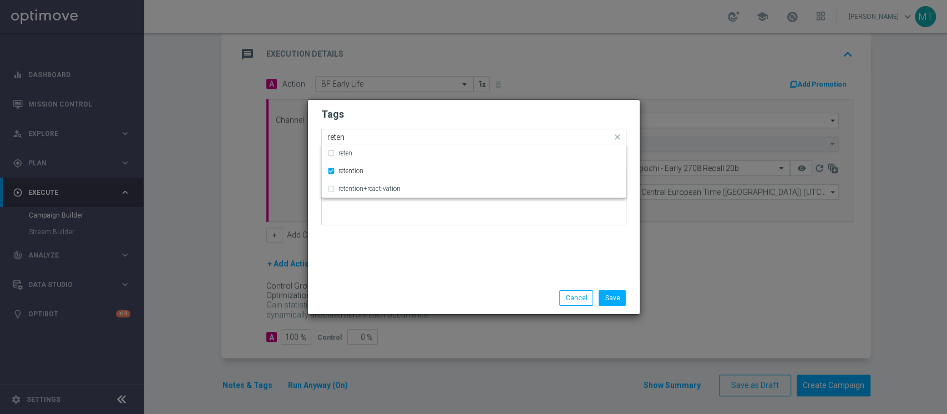
click at [338, 135] on input "reten" at bounding box center [469, 137] width 284 height 9
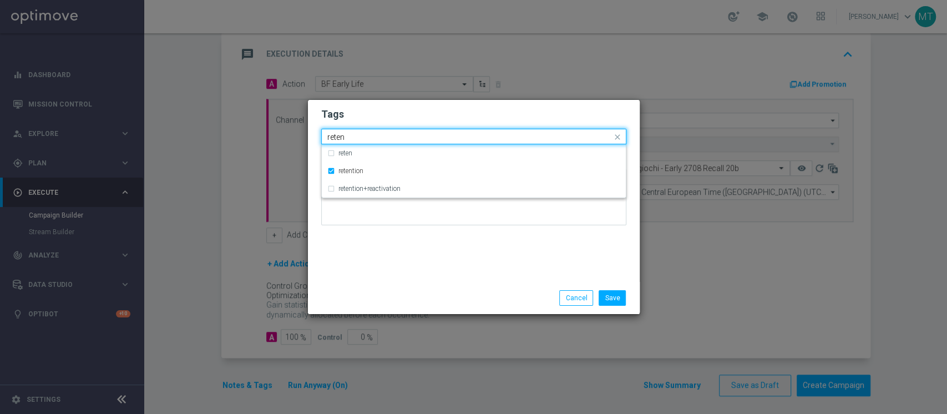
click at [338, 135] on input "reten" at bounding box center [469, 137] width 284 height 9
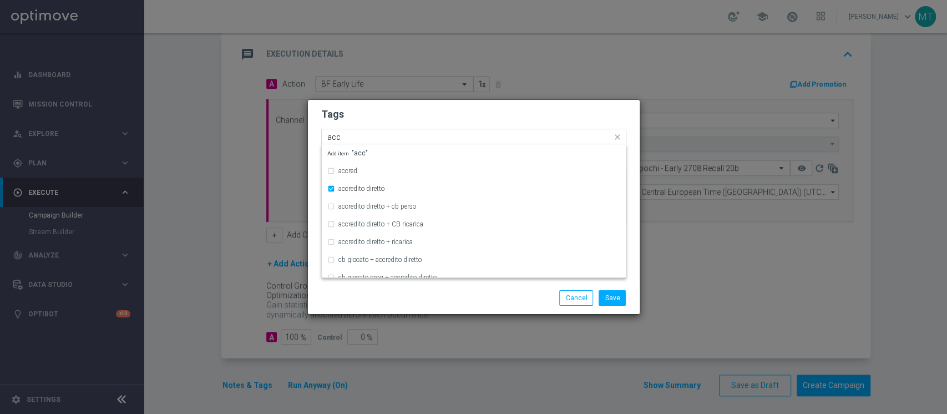
click at [338, 135] on input "acc" at bounding box center [469, 137] width 284 height 9
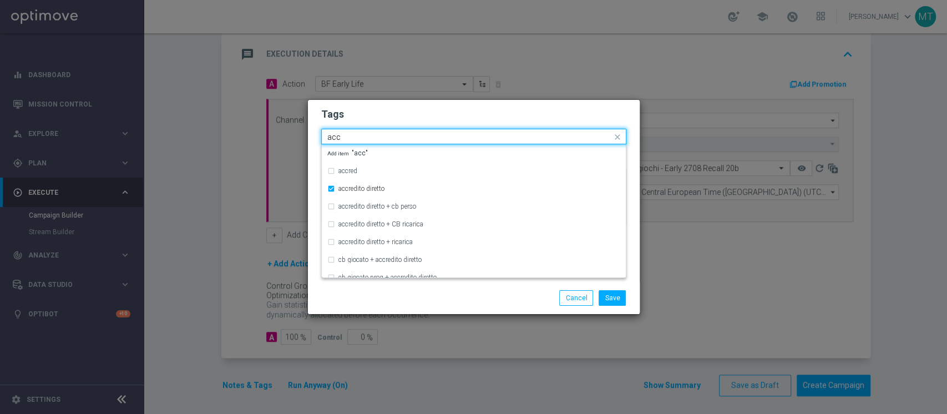
click at [338, 135] on input "acc" at bounding box center [469, 137] width 284 height 9
click at [338, 135] on input "all" at bounding box center [469, 137] width 284 height 9
type input "a"
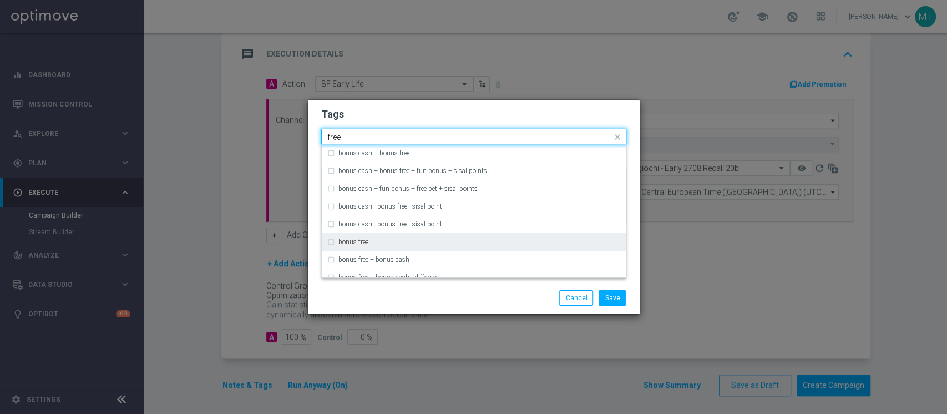
click at [372, 245] on div "bonus free" at bounding box center [479, 241] width 282 height 7
type input "free"
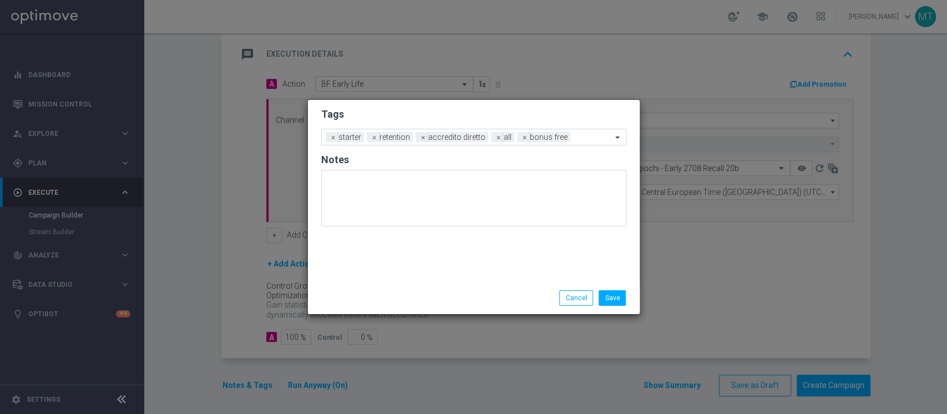
click at [444, 298] on div "Save Cancel" at bounding box center [527, 298] width 215 height 16
click at [615, 302] on button "Save" at bounding box center [611, 298] width 27 height 16
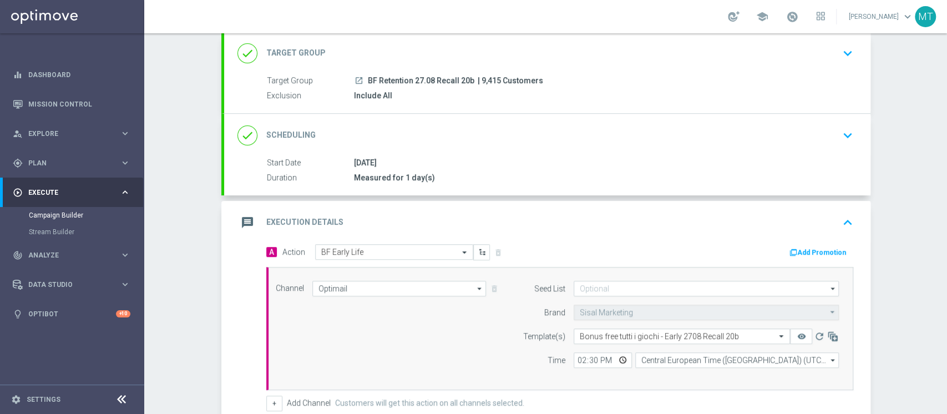
scroll to position [0, 0]
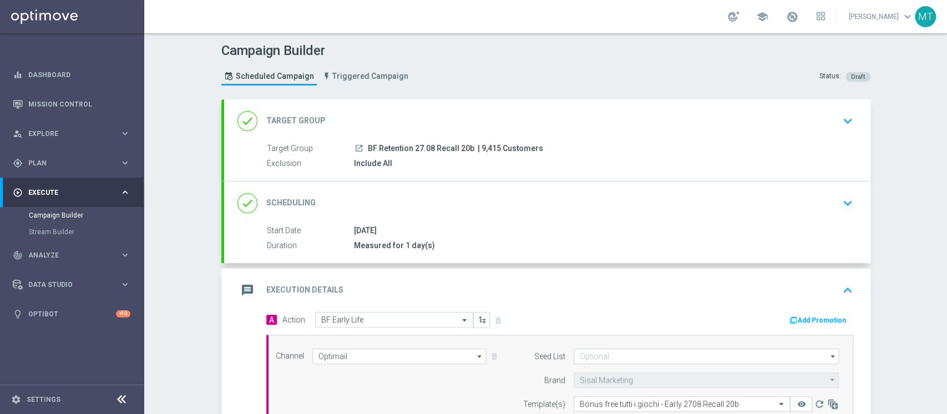
click at [523, 205] on div "done Scheduling keyboard_arrow_down" at bounding box center [546, 202] width 619 height 21
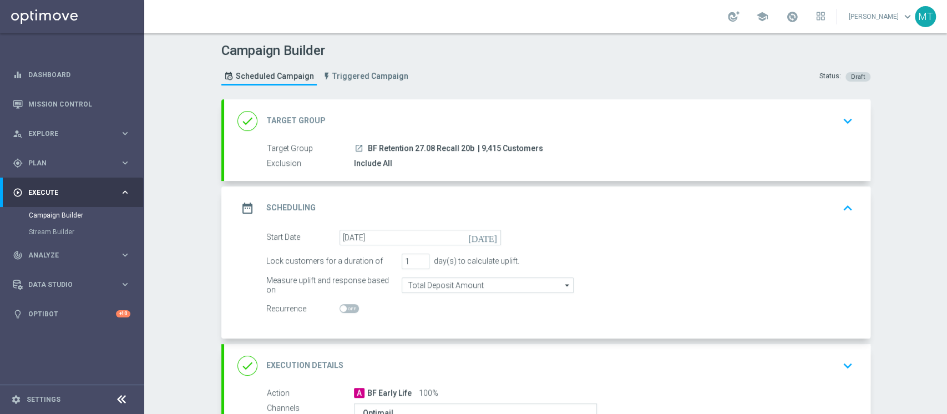
click at [459, 123] on div "done Target Group keyboard_arrow_down" at bounding box center [546, 120] width 619 height 21
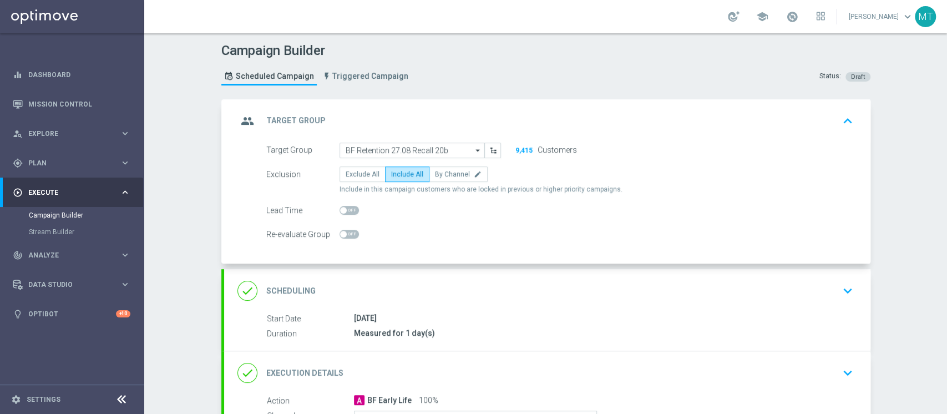
click at [459, 123] on div "group Target Group keyboard_arrow_up" at bounding box center [546, 120] width 619 height 21
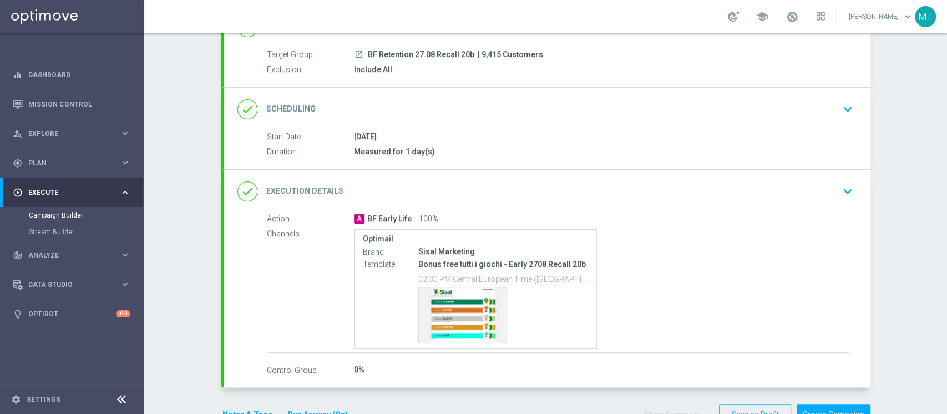
scroll to position [126, 0]
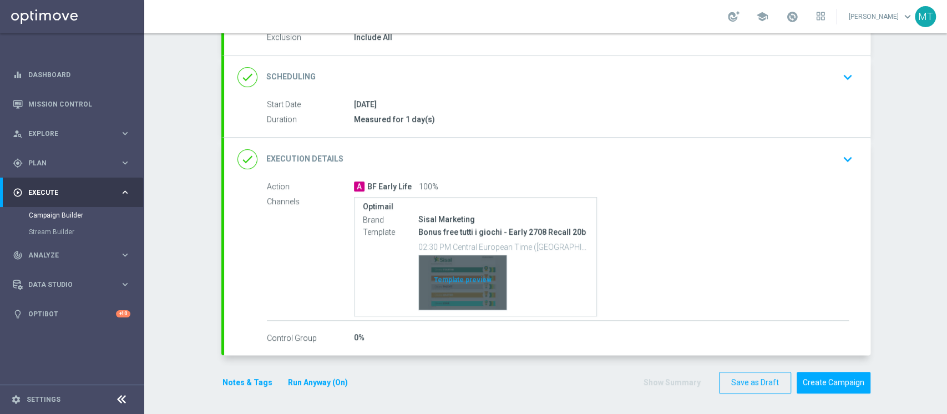
click at [440, 273] on div "Template preview" at bounding box center [463, 282] width 88 height 54
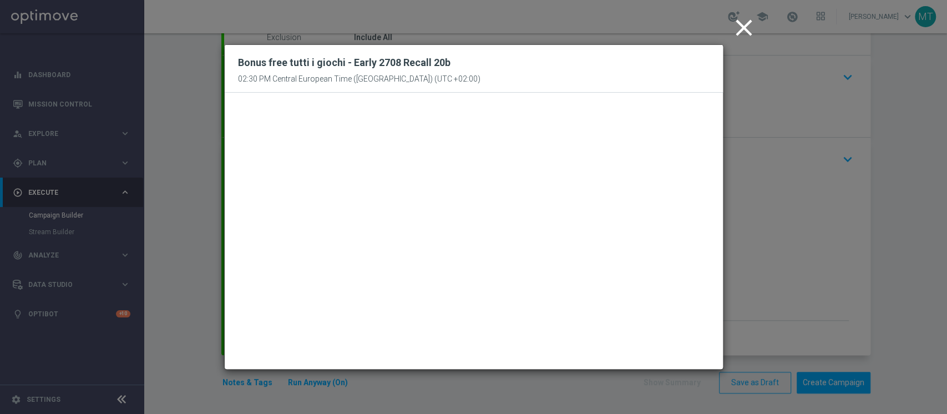
click at [746, 26] on icon "close" at bounding box center [744, 28] width 28 height 28
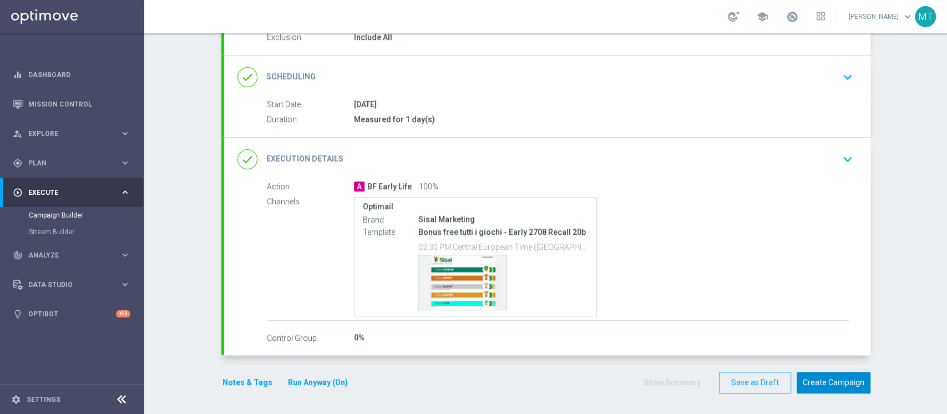
click at [803, 385] on button "Create Campaign" at bounding box center [833, 383] width 74 height 22
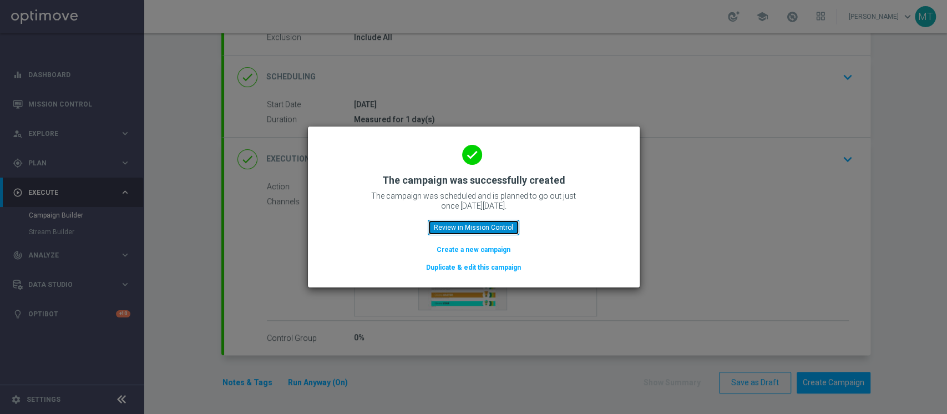
click at [497, 233] on button "Review in Mission Control" at bounding box center [473, 228] width 91 height 16
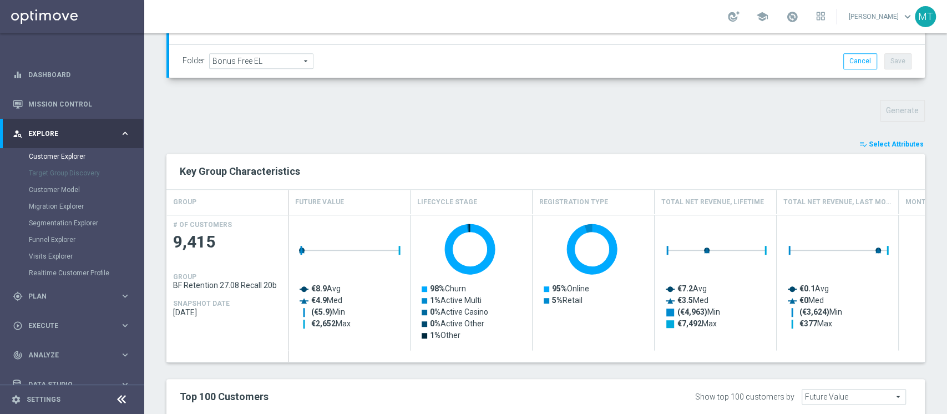
scroll to position [335, 0]
click at [890, 140] on span "Select Attributes" at bounding box center [895, 144] width 55 height 8
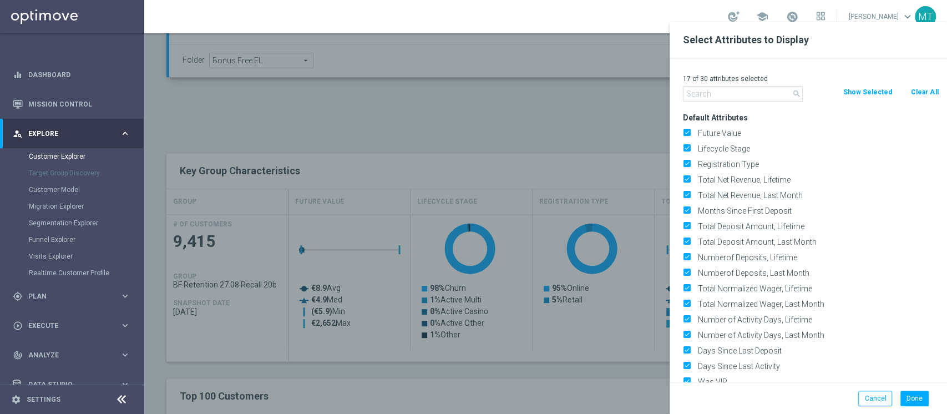
click at [924, 95] on button "Clear All" at bounding box center [923, 92] width 29 height 12
checkbox input "false"
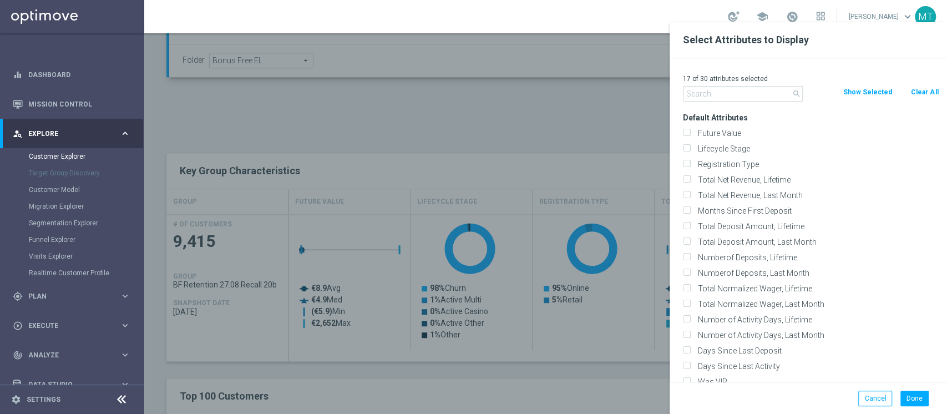
checkbox input "false"
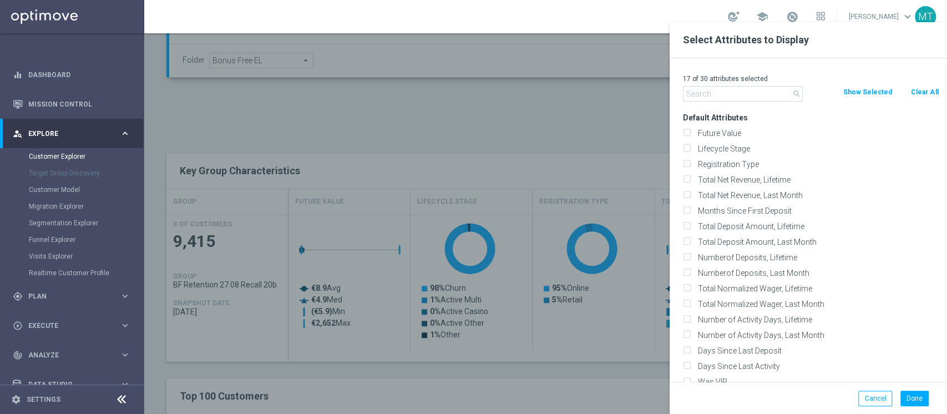
checkbox input "false"
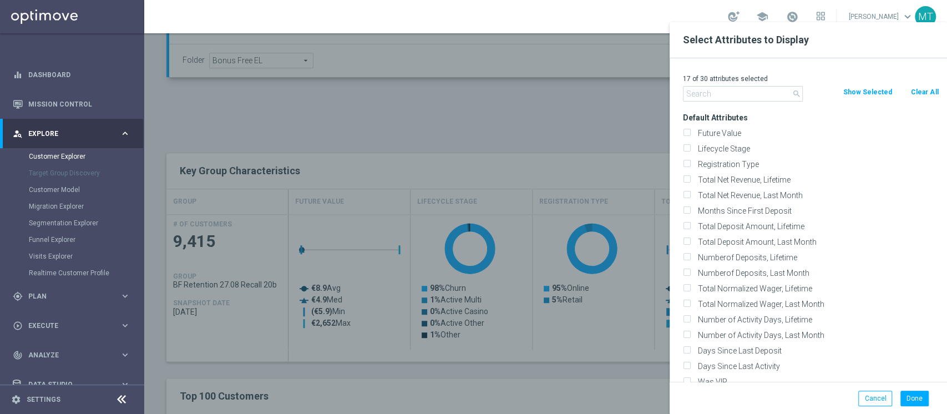
checkbox input "false"
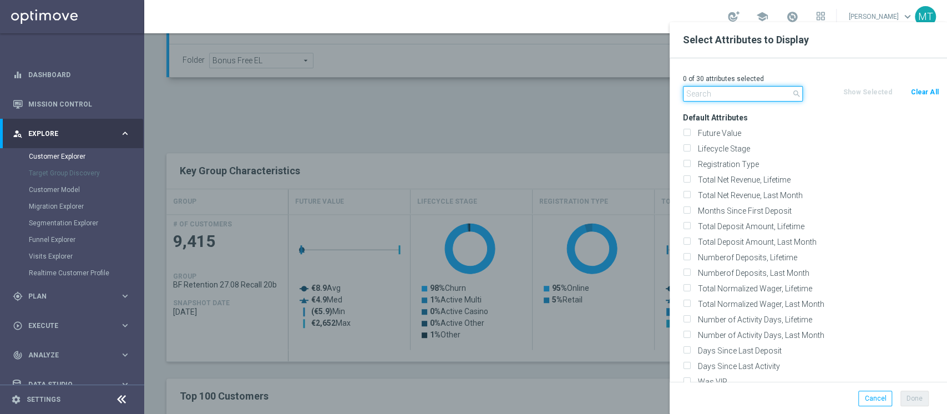
click at [723, 90] on input "text" at bounding box center [743, 94] width 120 height 16
type input "i"
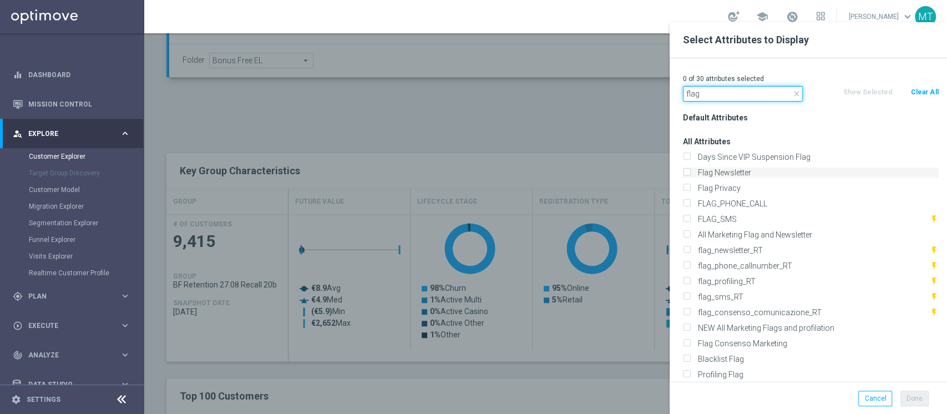
type input "flag"
click at [720, 174] on label "Flag Newsletter" at bounding box center [816, 172] width 245 height 10
click at [690, 174] on input "Flag Newsletter" at bounding box center [686, 173] width 7 height 7
checkbox input "true"
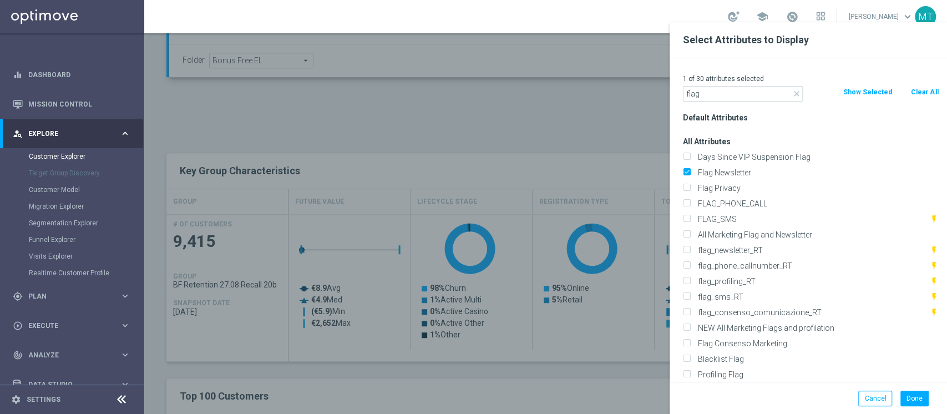
click at [703, 224] on div "FLAG_SMS flash_on" at bounding box center [810, 219] width 272 height 16
click at [709, 222] on label "FLAG_SMS" at bounding box center [812, 219] width 236 height 10
click at [690, 222] on input "FLAG_SMS" at bounding box center [686, 220] width 7 height 7
checkbox input "true"
click at [718, 374] on label "Profiling Flag" at bounding box center [816, 374] width 245 height 10
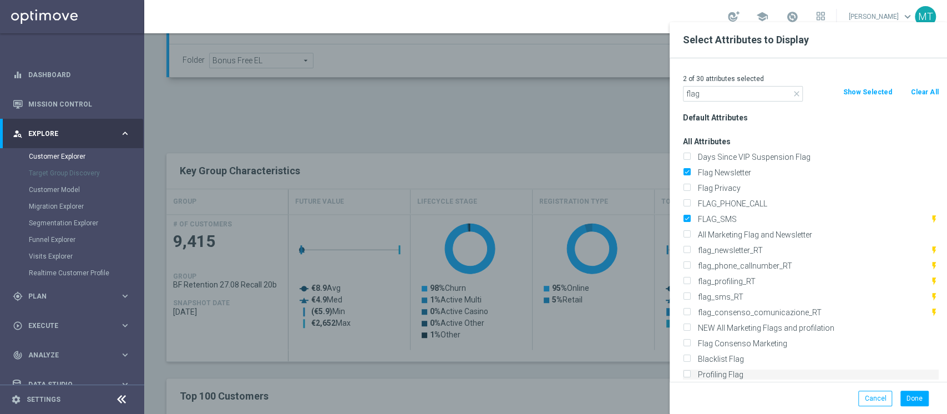
click at [690, 374] on input "Profiling Flag" at bounding box center [686, 375] width 7 height 7
checkbox input "true"
click at [741, 90] on input "flag" at bounding box center [743, 94] width 120 height 16
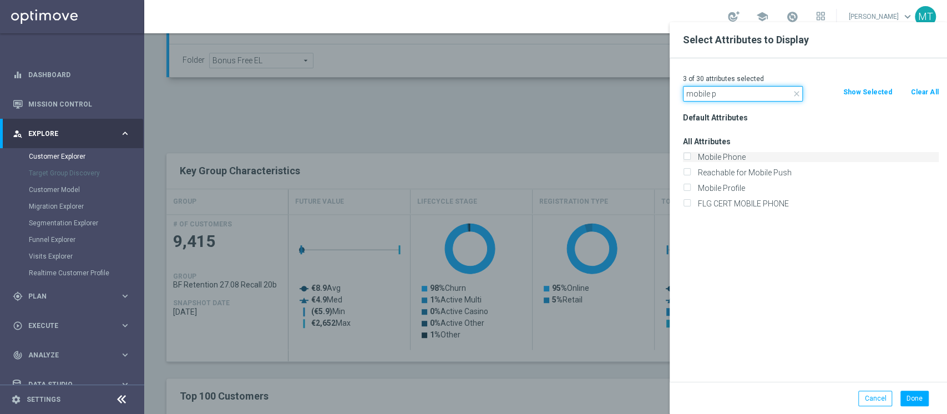
type input "mobile p"
click at [724, 155] on label "Mobile Phone" at bounding box center [816, 157] width 245 height 10
click at [690, 155] on input "Mobile Phone" at bounding box center [686, 158] width 7 height 7
checkbox input "true"
click at [909, 398] on button "Done" at bounding box center [914, 398] width 28 height 16
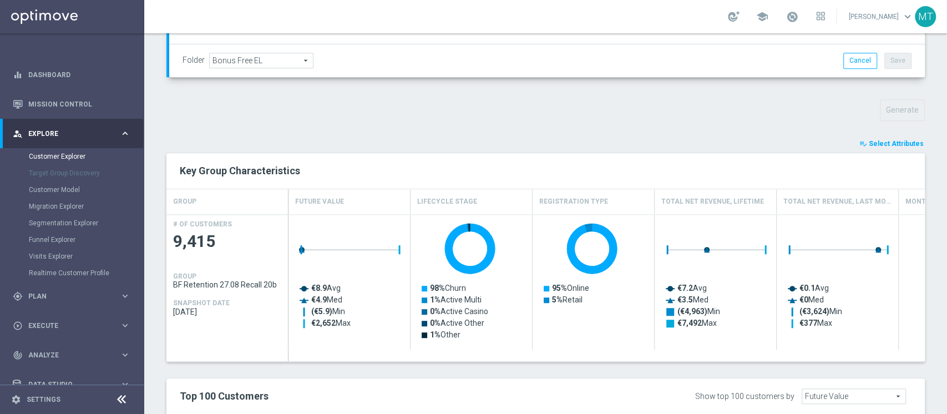
type input "Search"
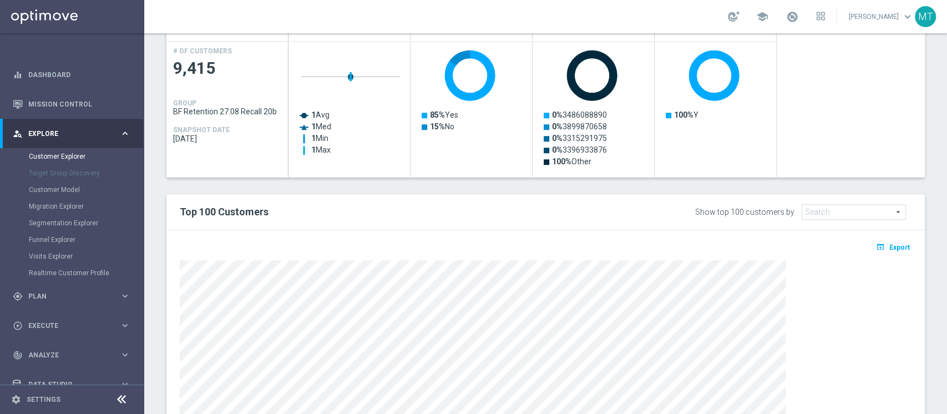
scroll to position [574, 0]
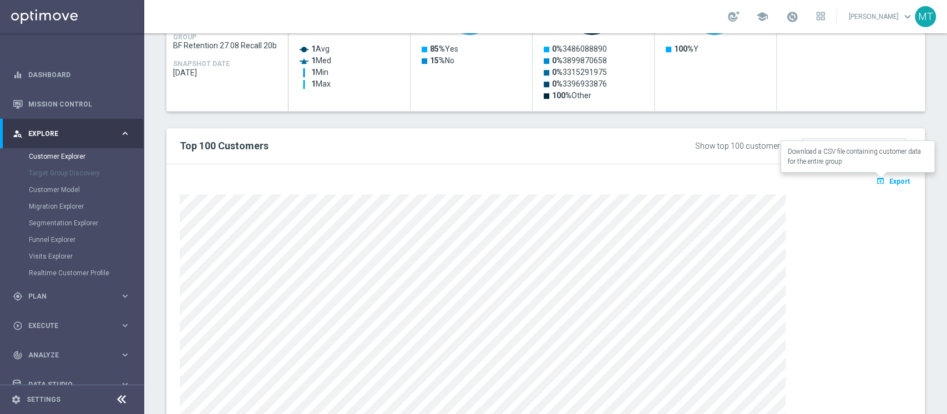
click at [879, 184] on button "open_in_browser Export" at bounding box center [892, 181] width 37 height 14
